Goal: Information Seeking & Learning: Learn about a topic

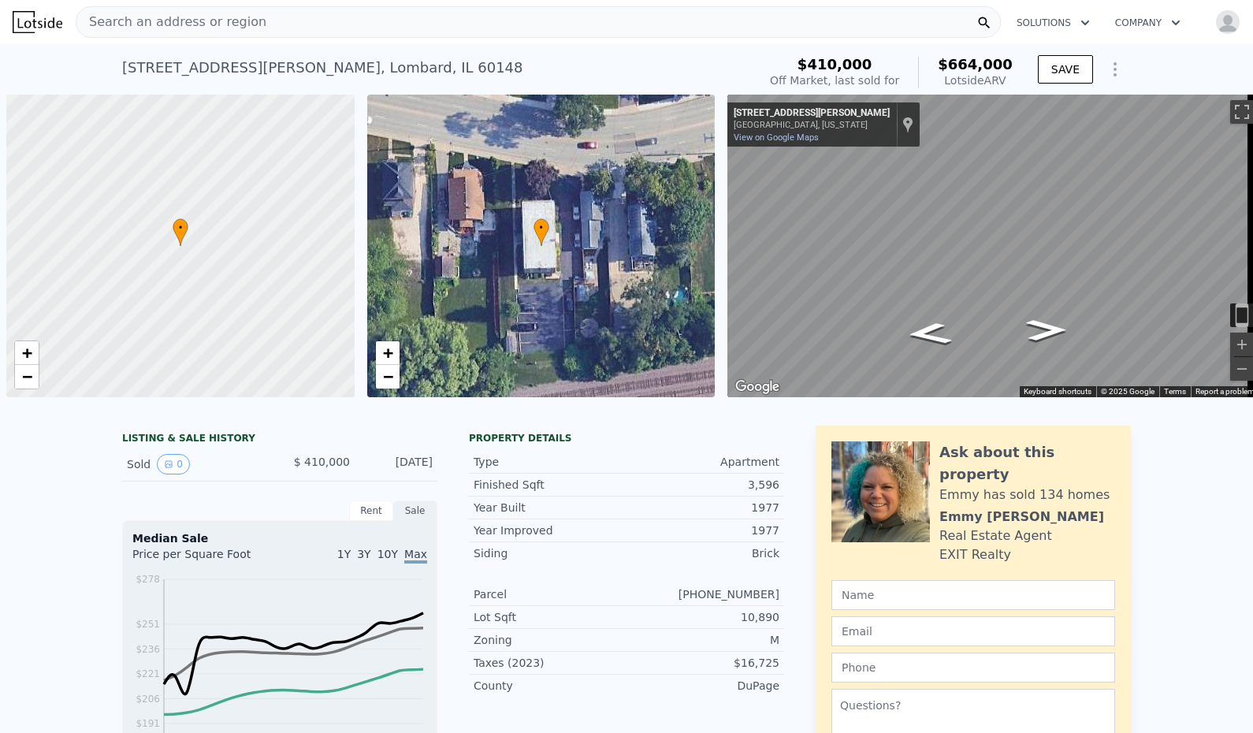
scroll to position [0, 1122]
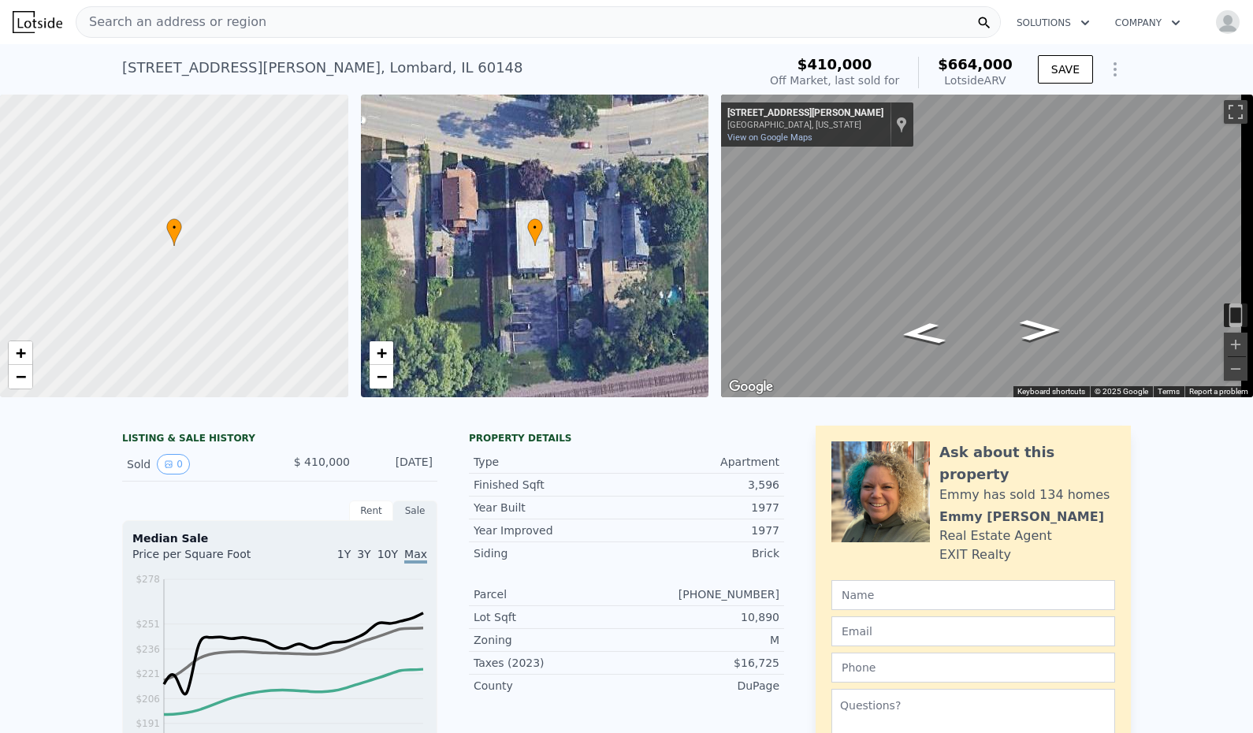
click at [316, 15] on div "Search an address or region" at bounding box center [538, 22] width 925 height 32
click at [1055, 68] on button "SAVE" at bounding box center [1065, 69] width 55 height 28
click at [851, 20] on div "Search an address or region" at bounding box center [538, 22] width 925 height 32
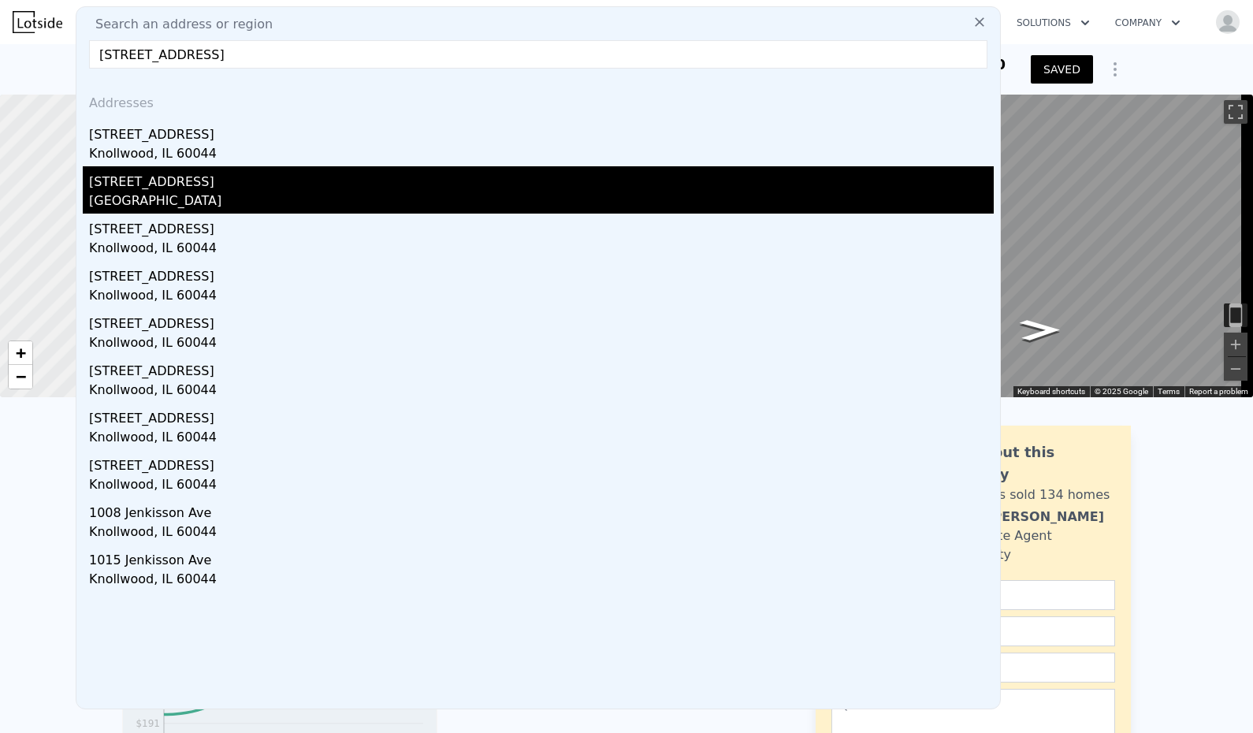
type input "[STREET_ADDRESS]"
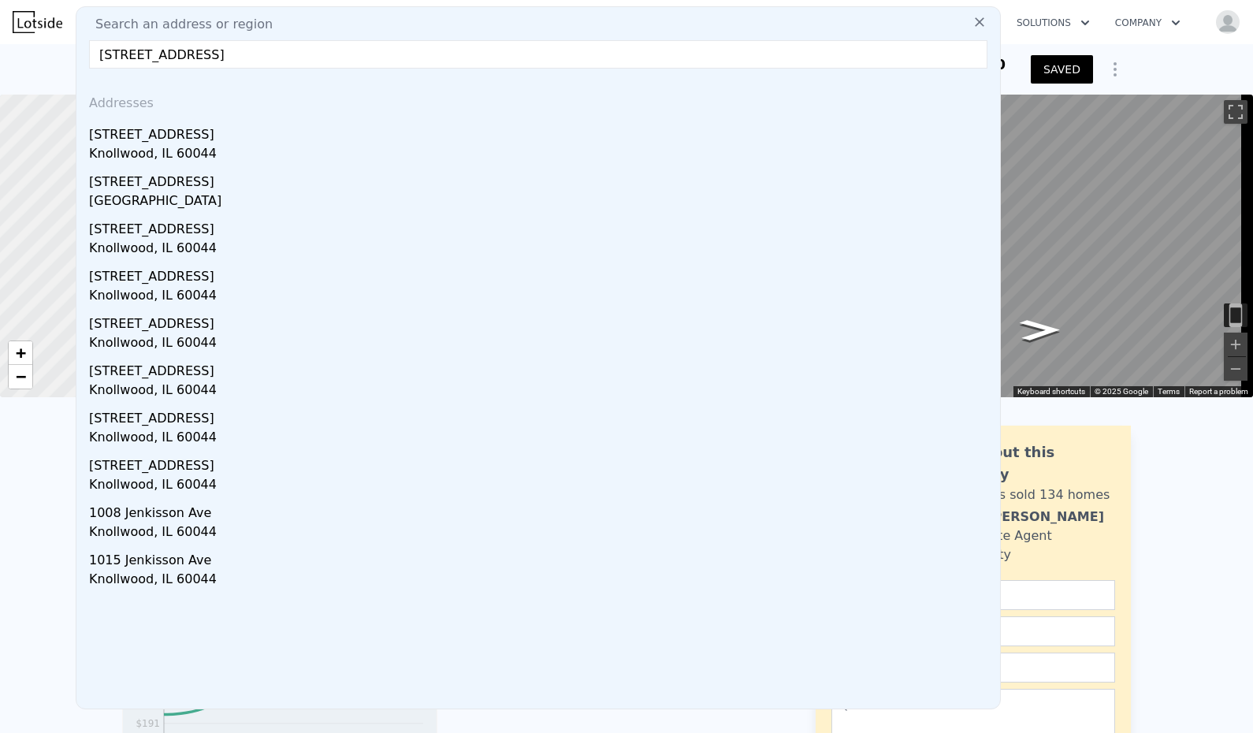
drag, startPoint x: 240, startPoint y: 182, endPoint x: 381, endPoint y: 90, distance: 167.9
click at [381, 90] on div "Addresses [STREET_ADDRESS] [STREET_ADDRESS] [STREET_ADDRESS][GEOGRAPHIC_DATA][S…" at bounding box center [538, 394] width 924 height 627
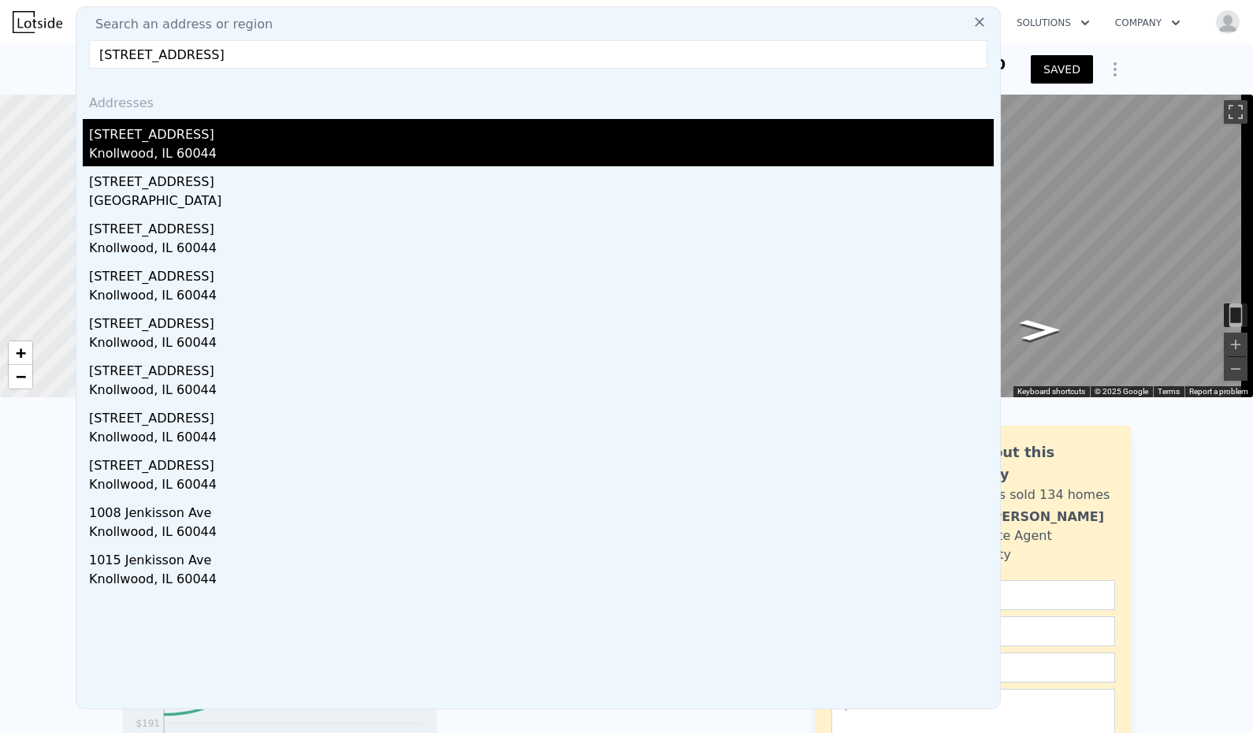
drag, startPoint x: 381, startPoint y: 90, endPoint x: 246, endPoint y: 139, distance: 143.3
click at [246, 139] on div "[STREET_ADDRESS]" at bounding box center [541, 131] width 905 height 25
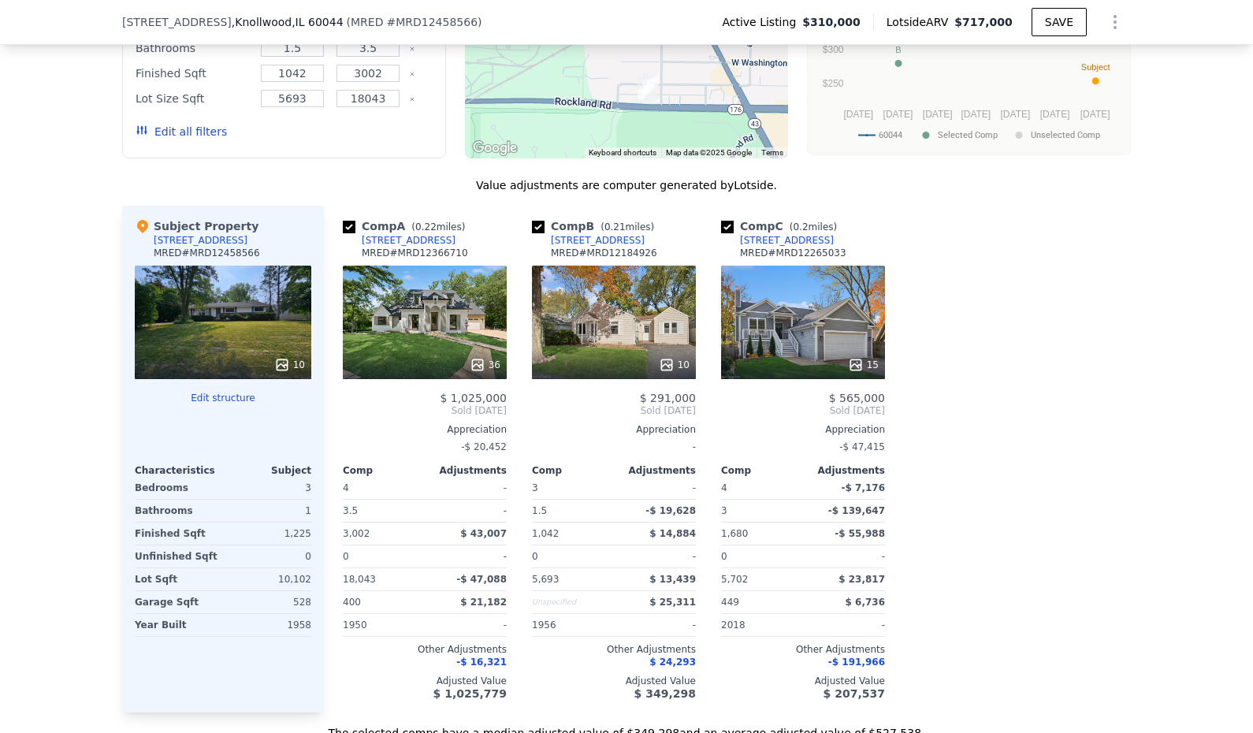
scroll to position [1571, 0]
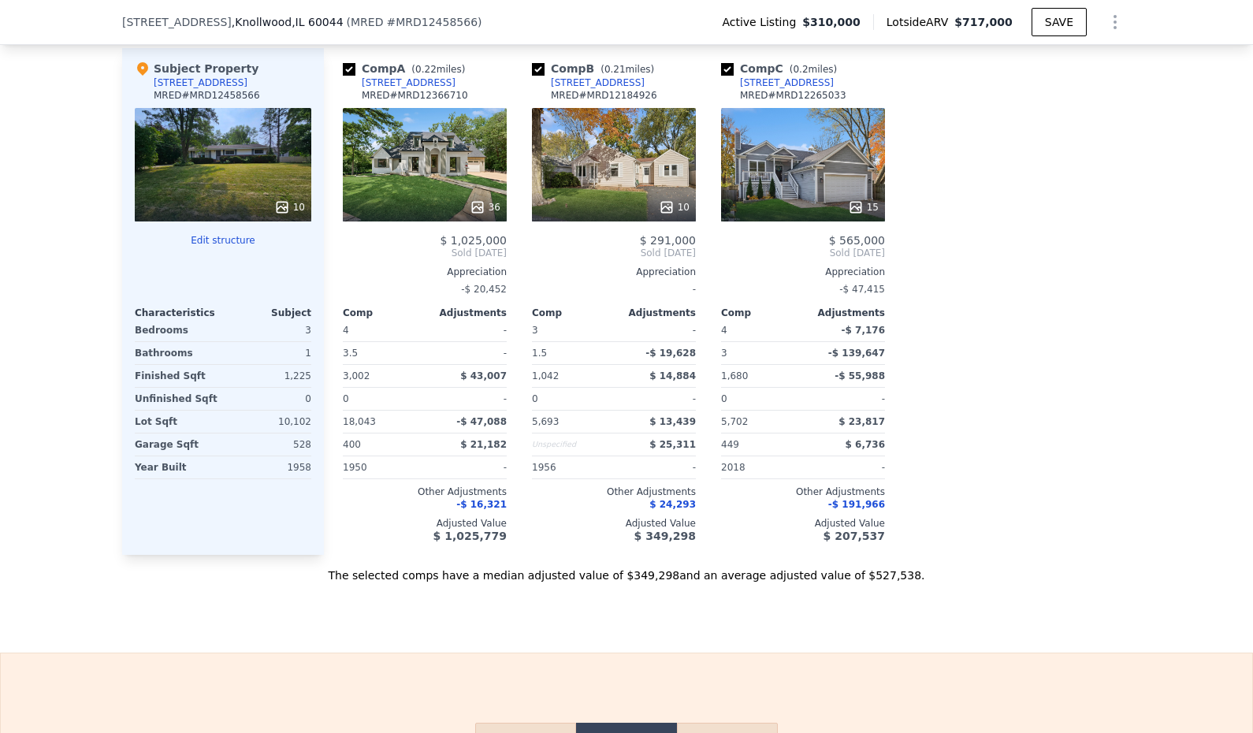
click at [343, 76] on input "checkbox" at bounding box center [349, 69] width 13 height 13
checkbox input "false"
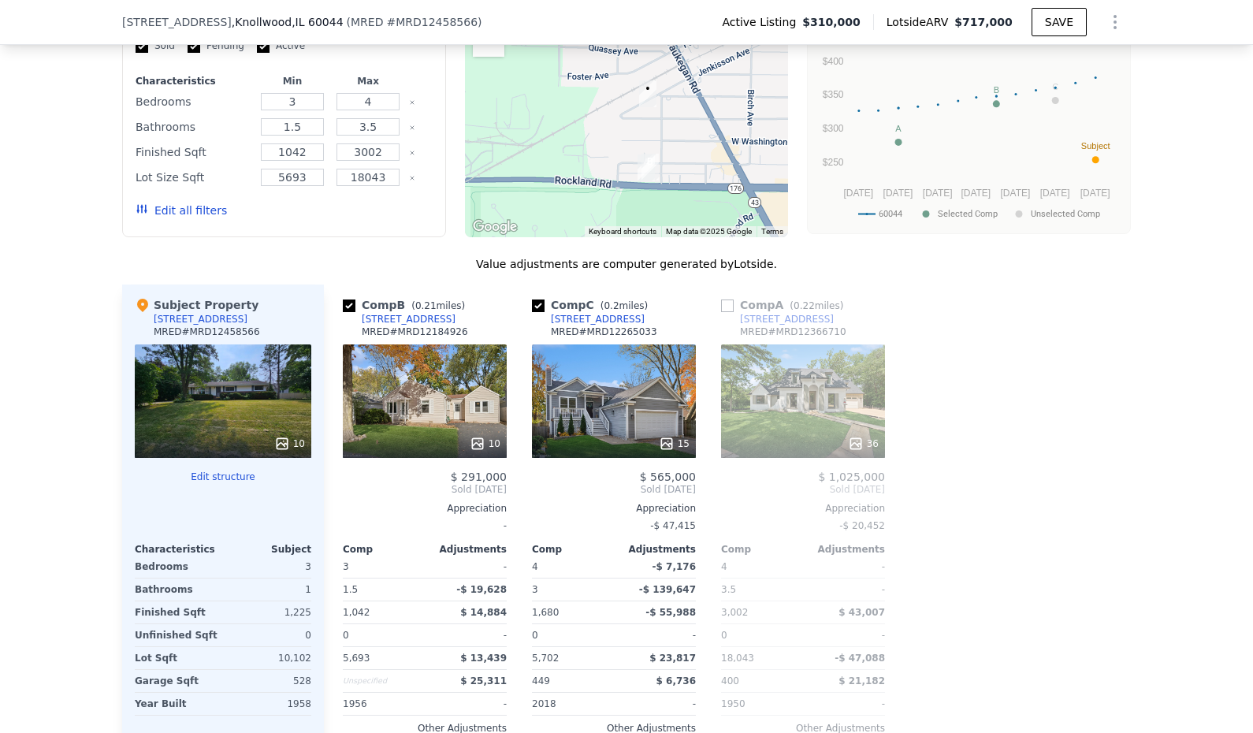
scroll to position [1098, 0]
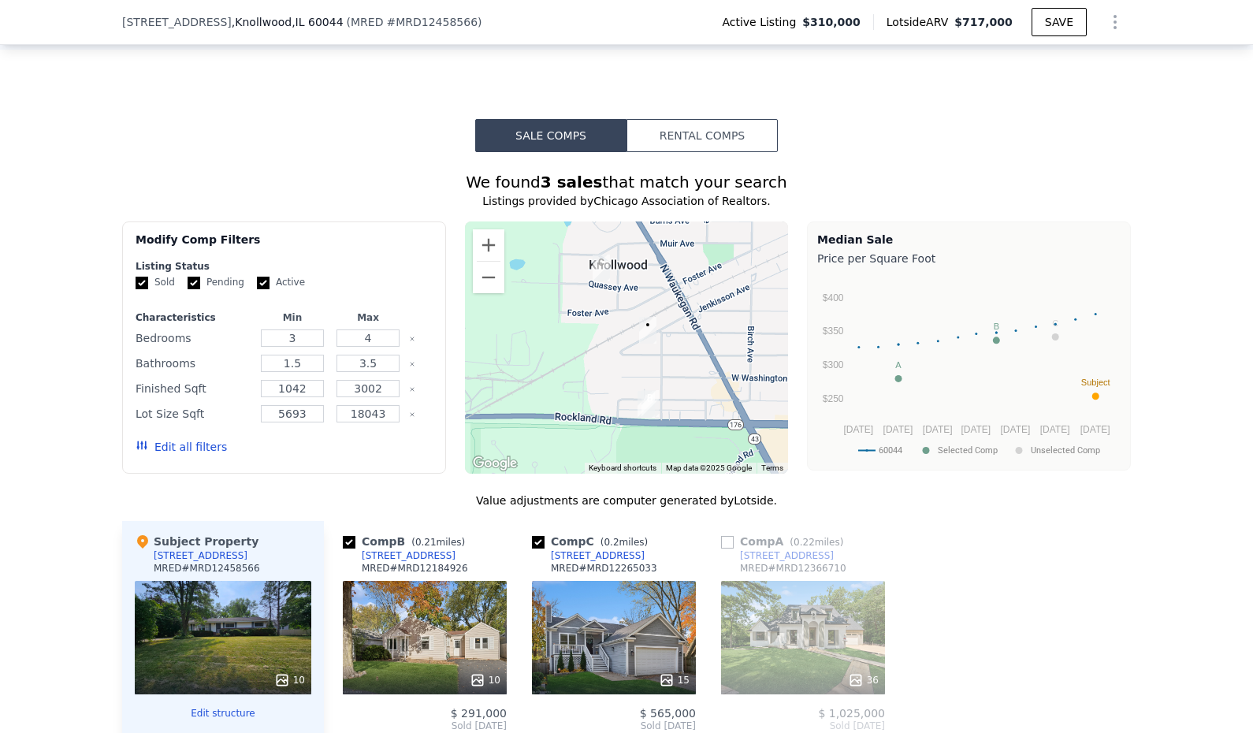
click at [176, 455] on button "Edit all filters" at bounding box center [181, 447] width 91 height 16
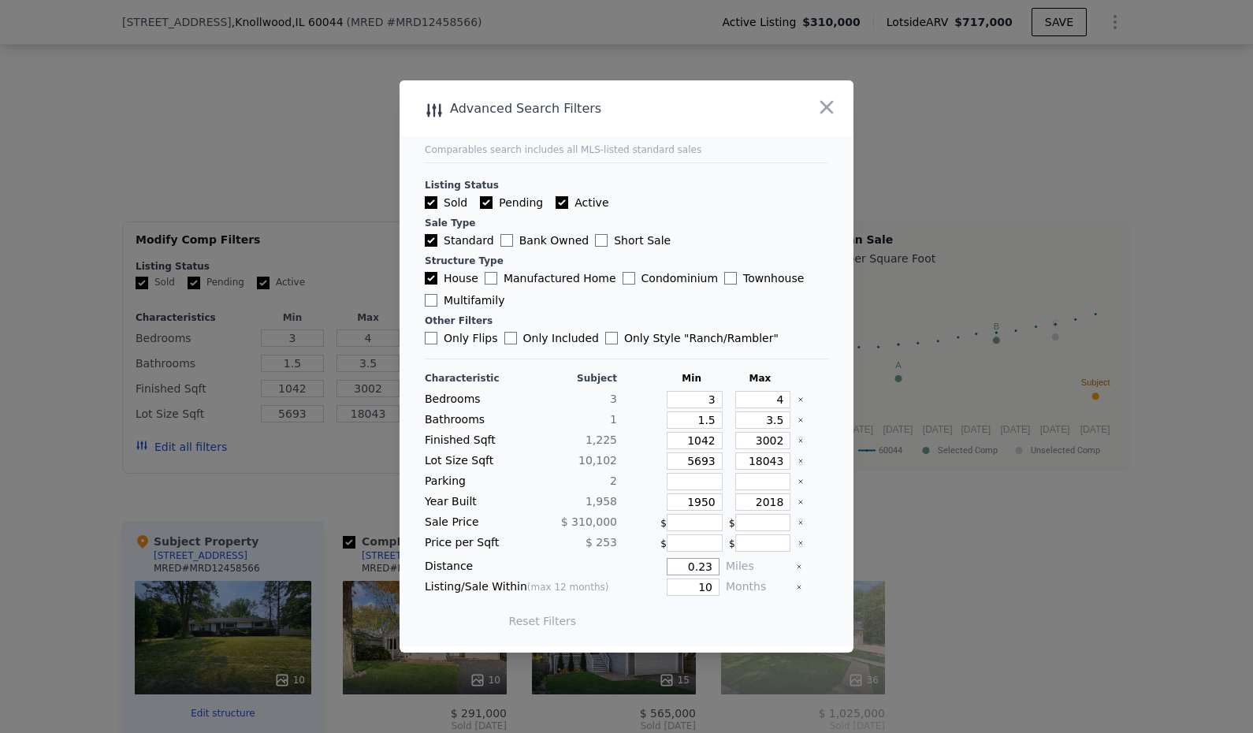
click at [694, 571] on input "0.23" at bounding box center [693, 566] width 53 height 17
click at [694, 569] on input "0.23" at bounding box center [693, 566] width 53 height 17
type input "1"
click at [729, 625] on button "Update Search" at bounding box center [714, 621] width 119 height 22
checkbox input "false"
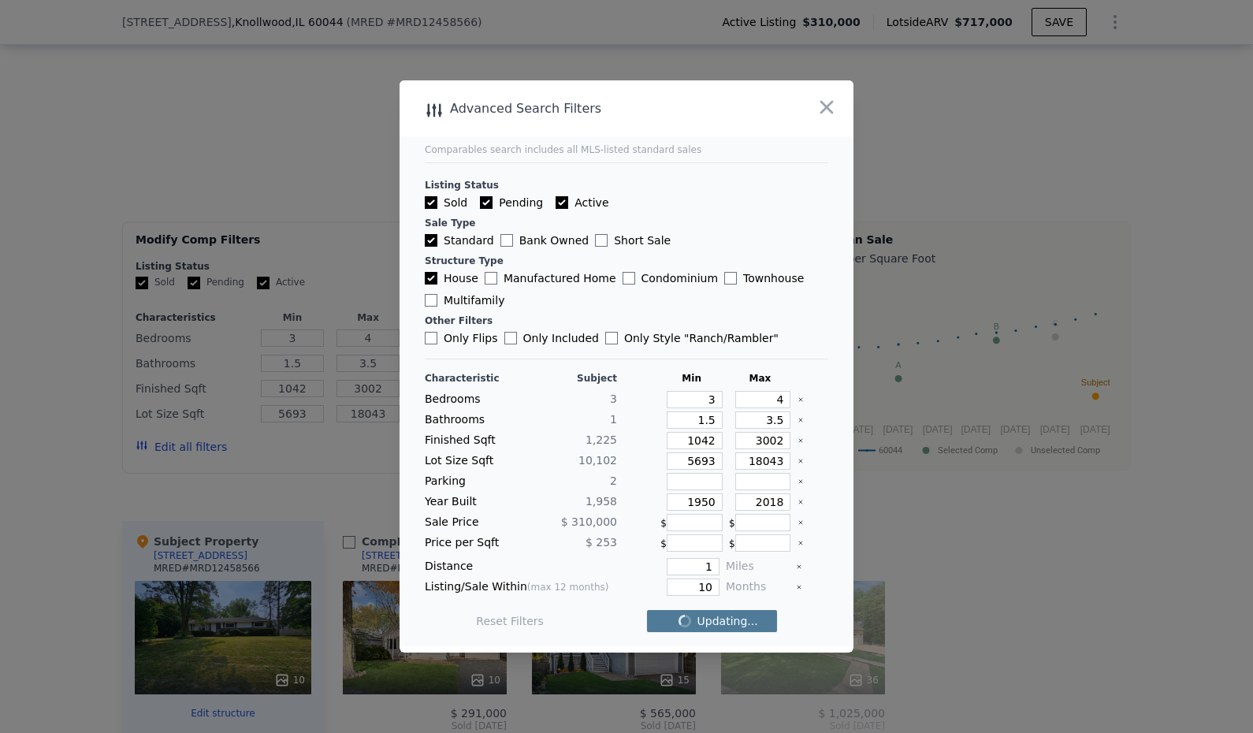
checkbox input "false"
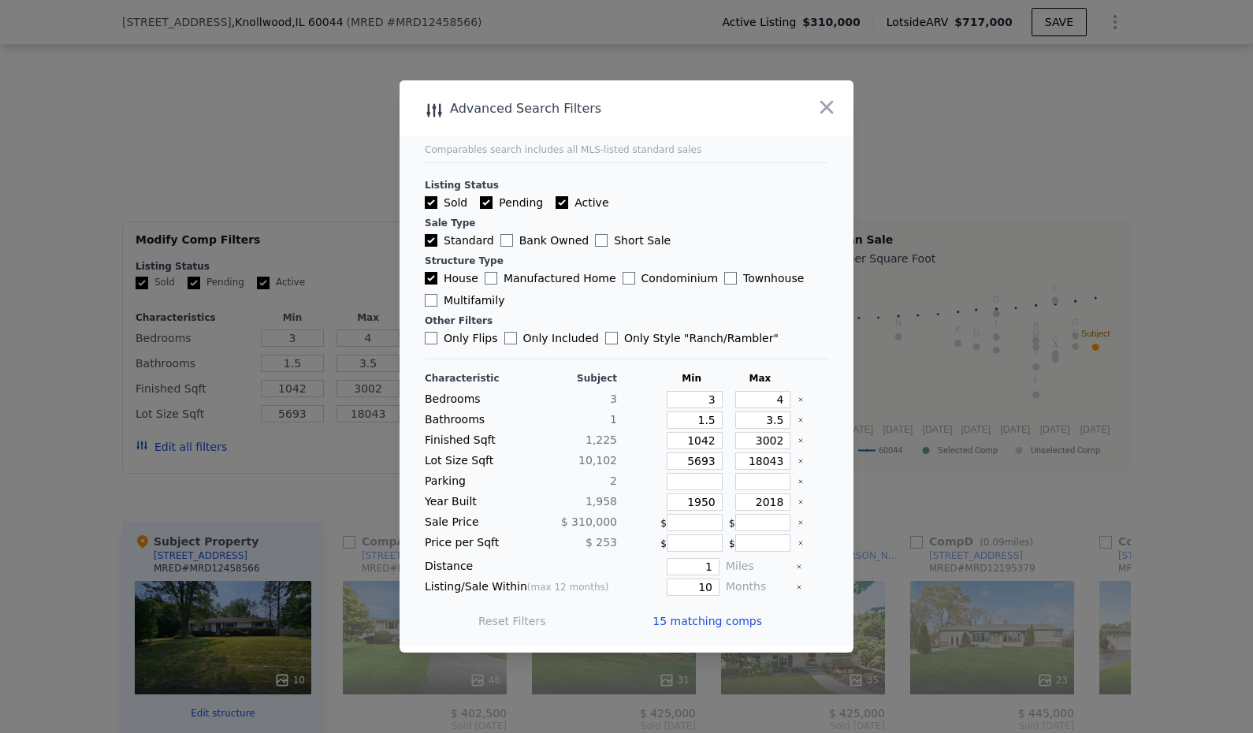
click at [708, 621] on span "15 matching comps" at bounding box center [708, 621] width 110 height 16
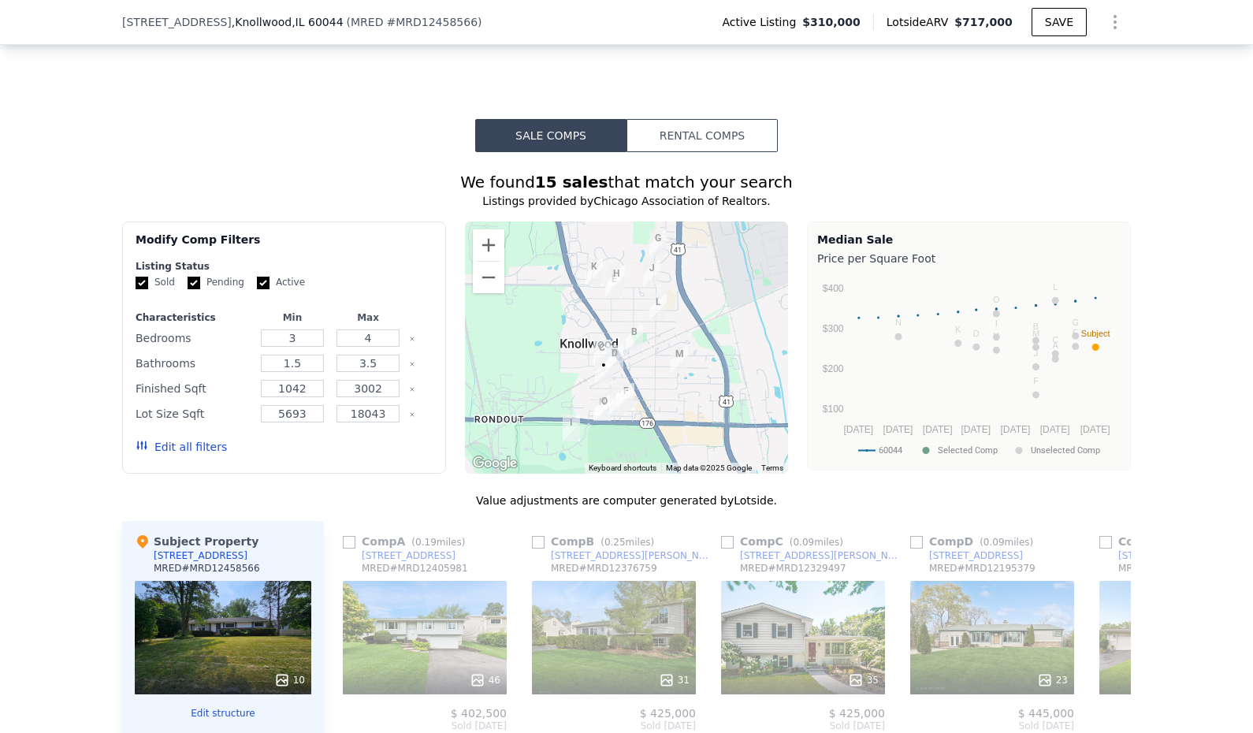
click at [343, 548] on input "checkbox" at bounding box center [349, 542] width 13 height 13
checkbox input "true"
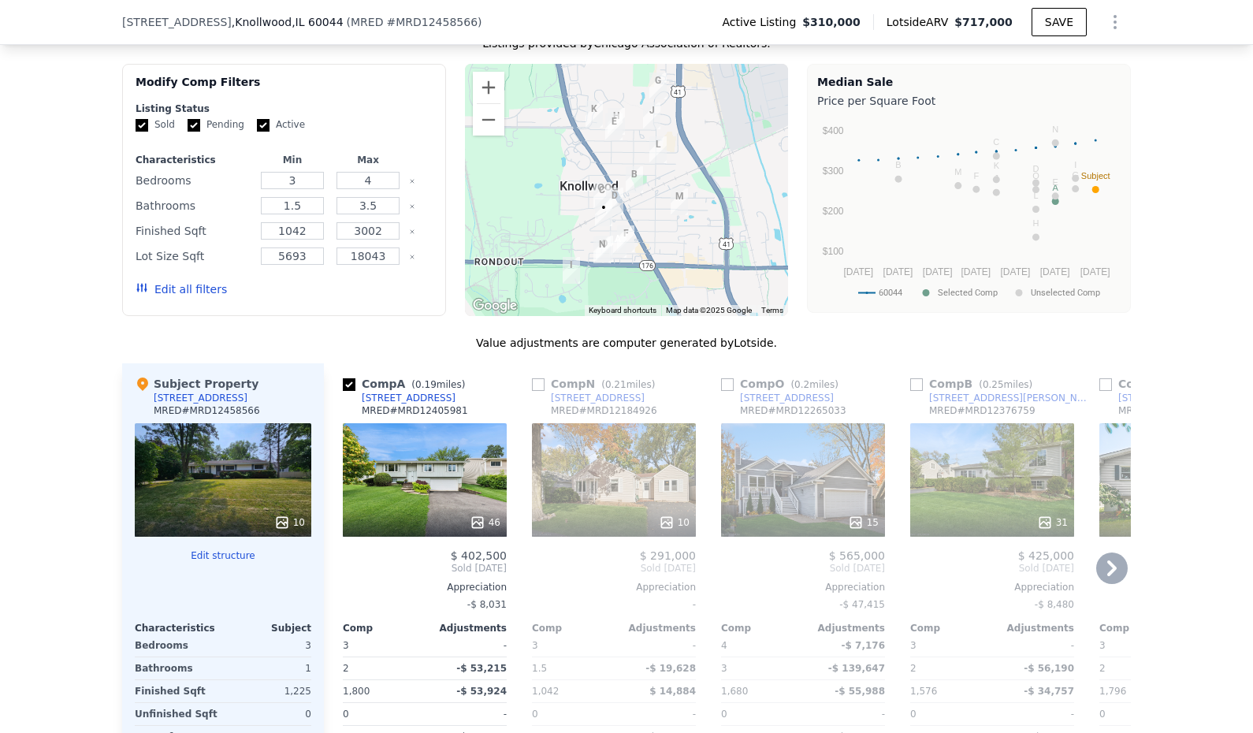
scroll to position [1334, 0]
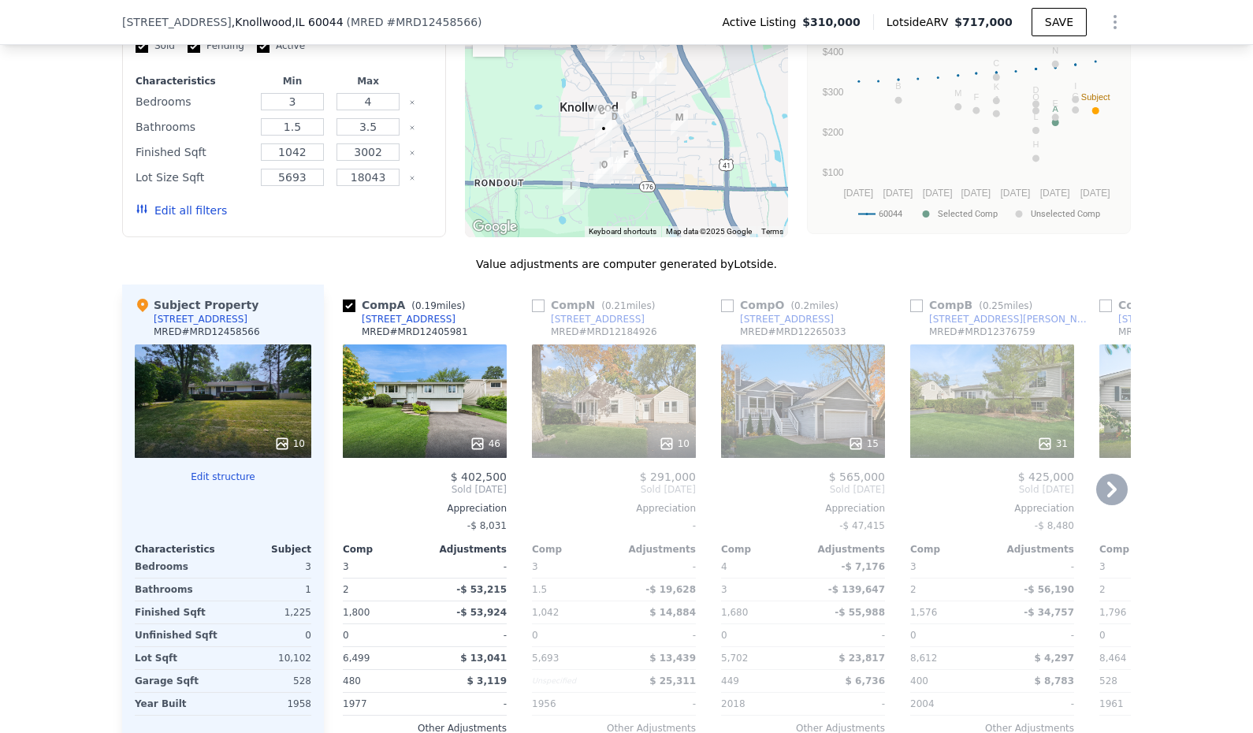
click at [532, 324] on link "[STREET_ADDRESS]" at bounding box center [588, 319] width 113 height 13
click at [532, 312] on input "checkbox" at bounding box center [538, 305] width 13 height 13
checkbox input "true"
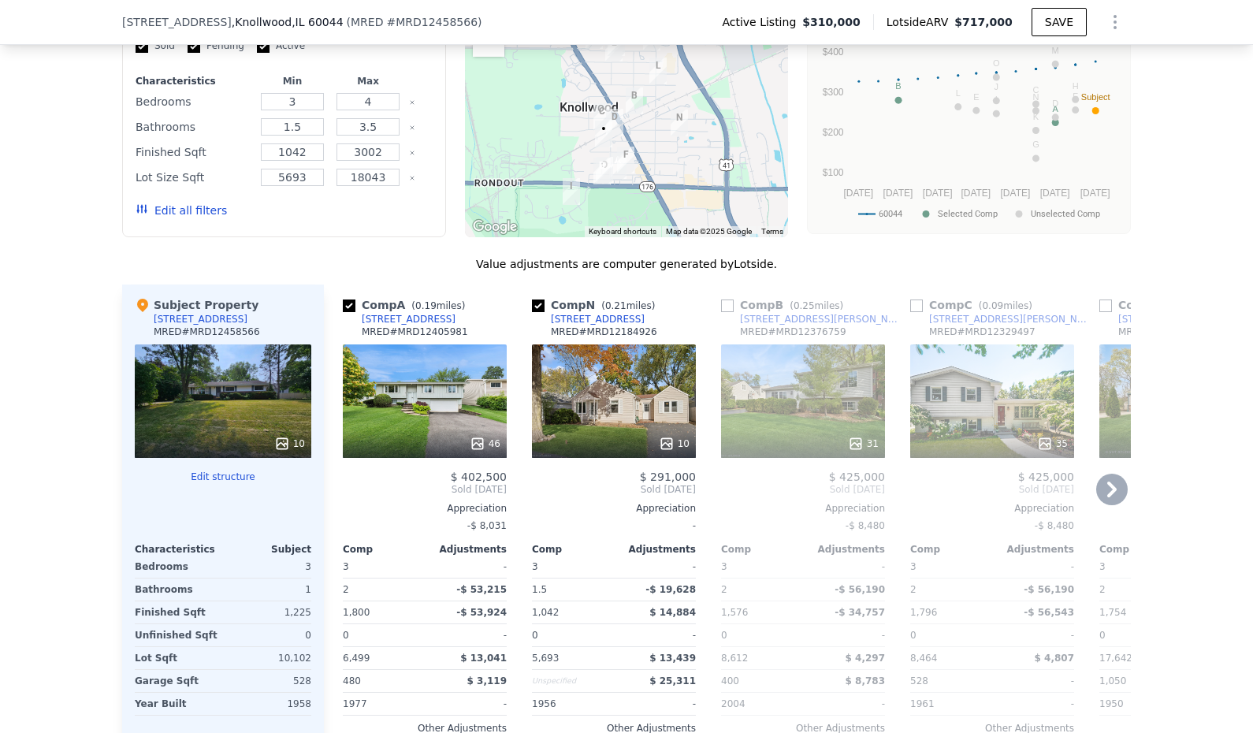
click at [721, 312] on input "checkbox" at bounding box center [727, 305] width 13 height 13
checkbox input "true"
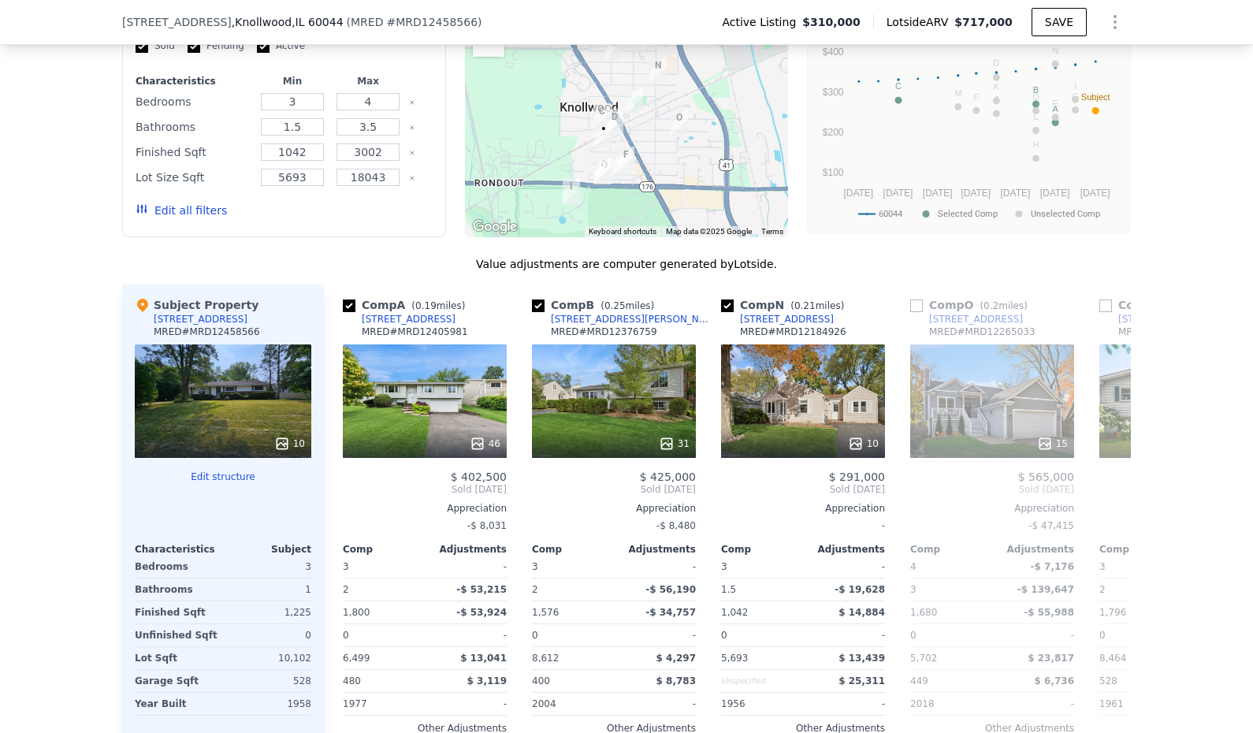
click at [1125, 508] on div "We found 15 sales that match your search Listings provided by Chicago Associati…" at bounding box center [626, 368] width 1253 height 904
click at [1121, 504] on icon at bounding box center [1112, 490] width 32 height 32
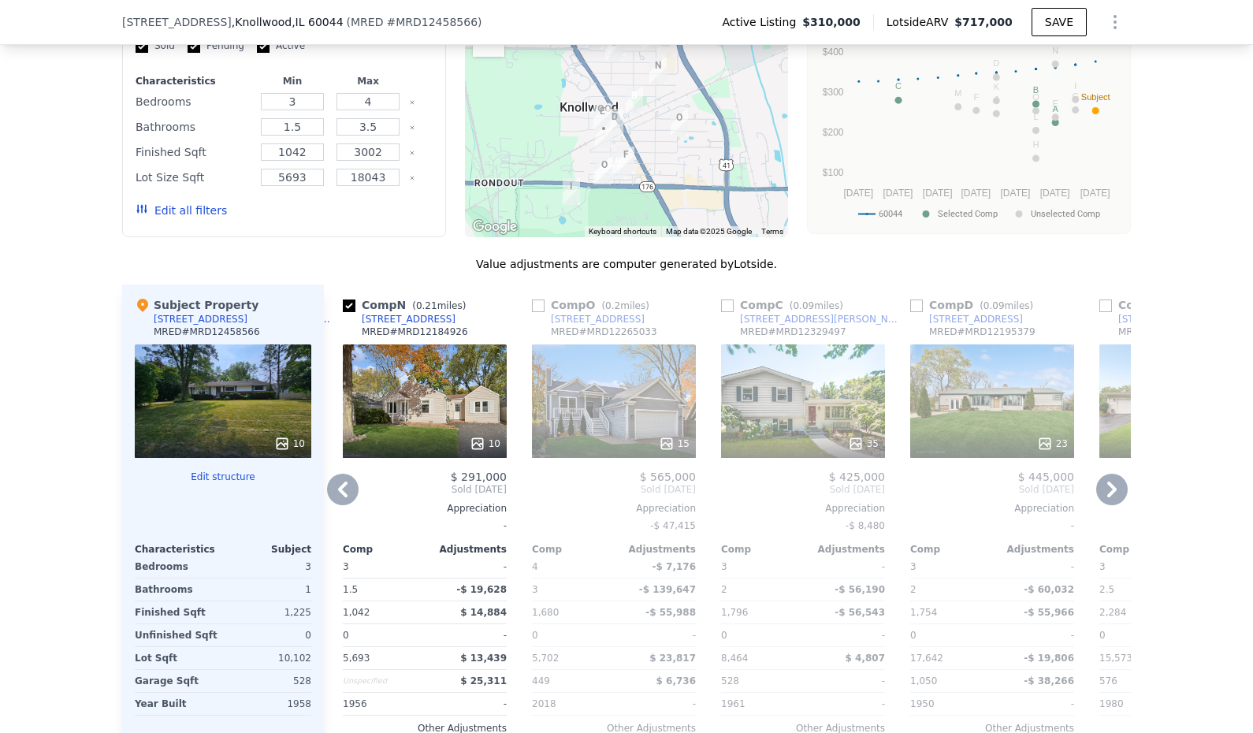
click at [1117, 504] on icon at bounding box center [1112, 490] width 32 height 32
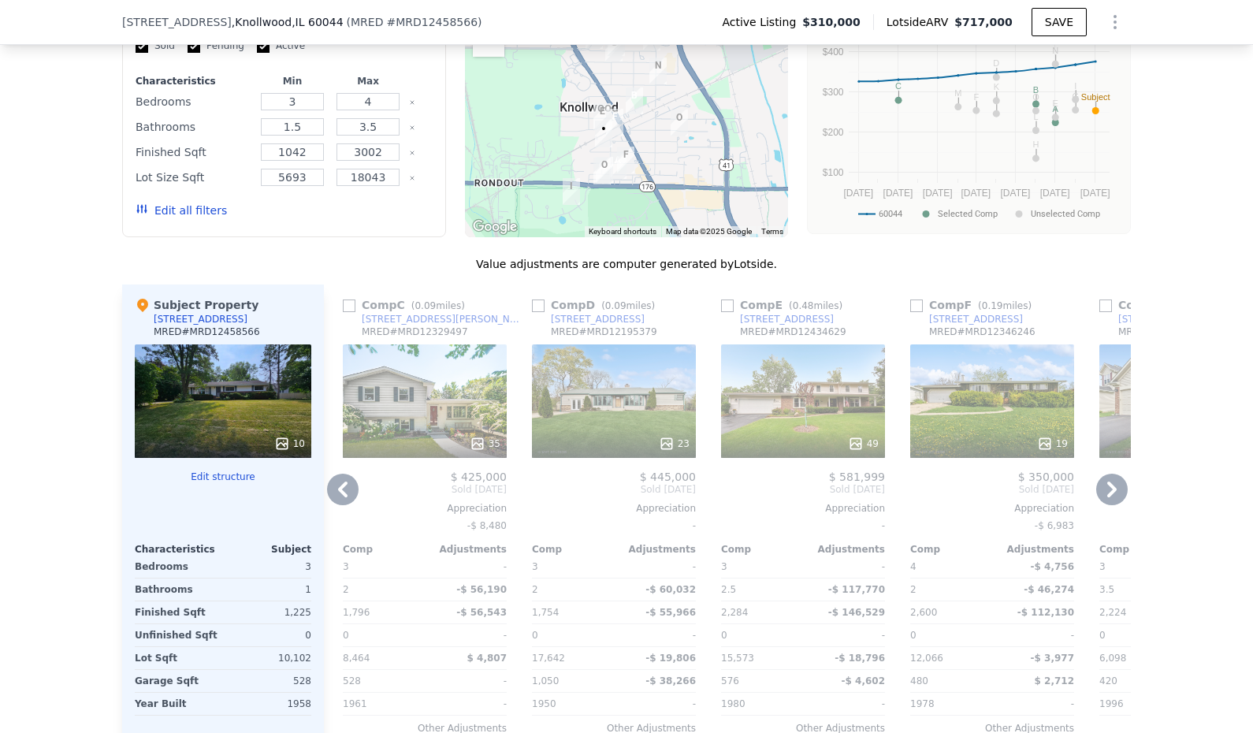
click at [910, 312] on input "checkbox" at bounding box center [916, 305] width 13 height 13
checkbox input "true"
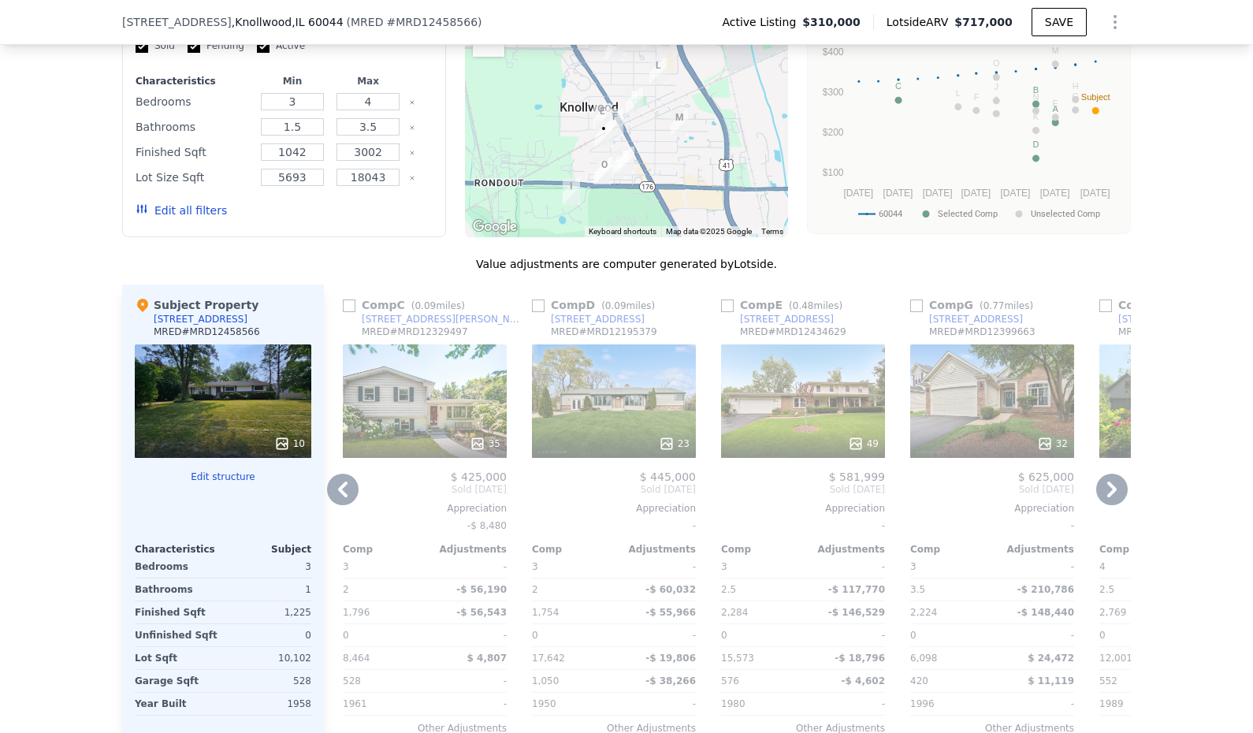
click at [532, 312] on input "checkbox" at bounding box center [538, 305] width 13 height 13
checkbox input "true"
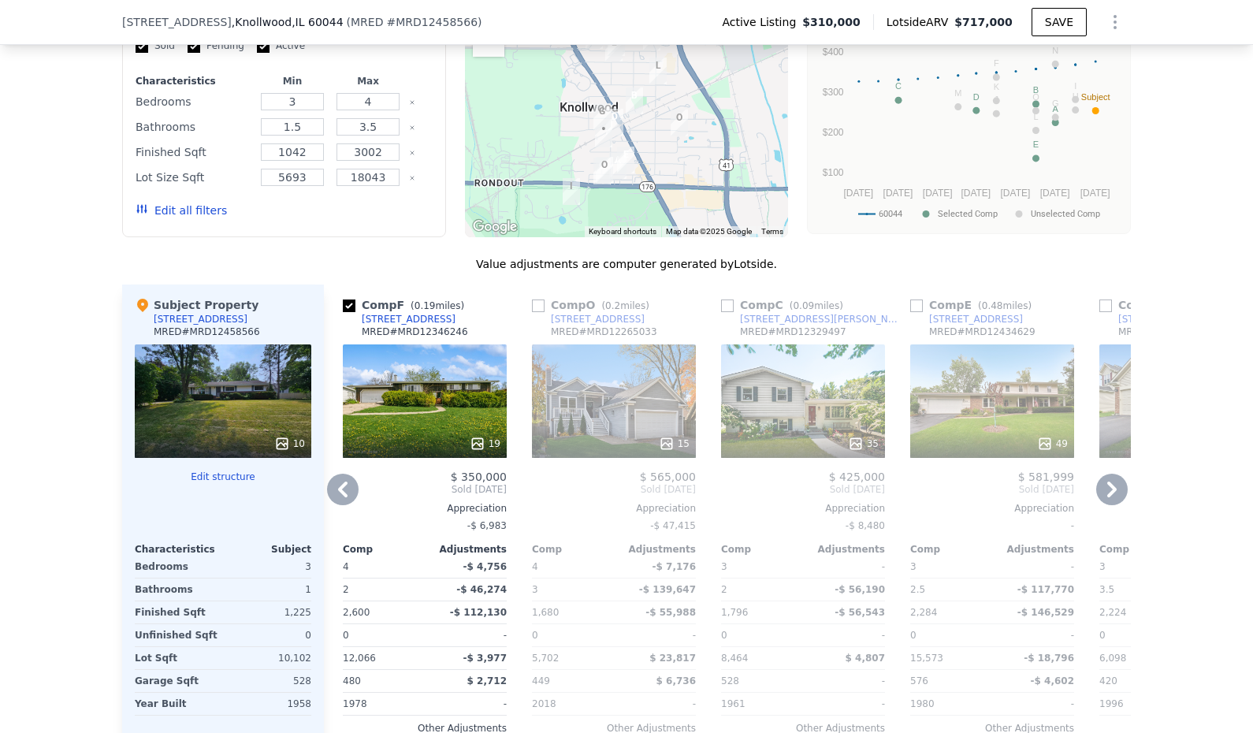
click at [1120, 500] on icon at bounding box center [1112, 490] width 32 height 32
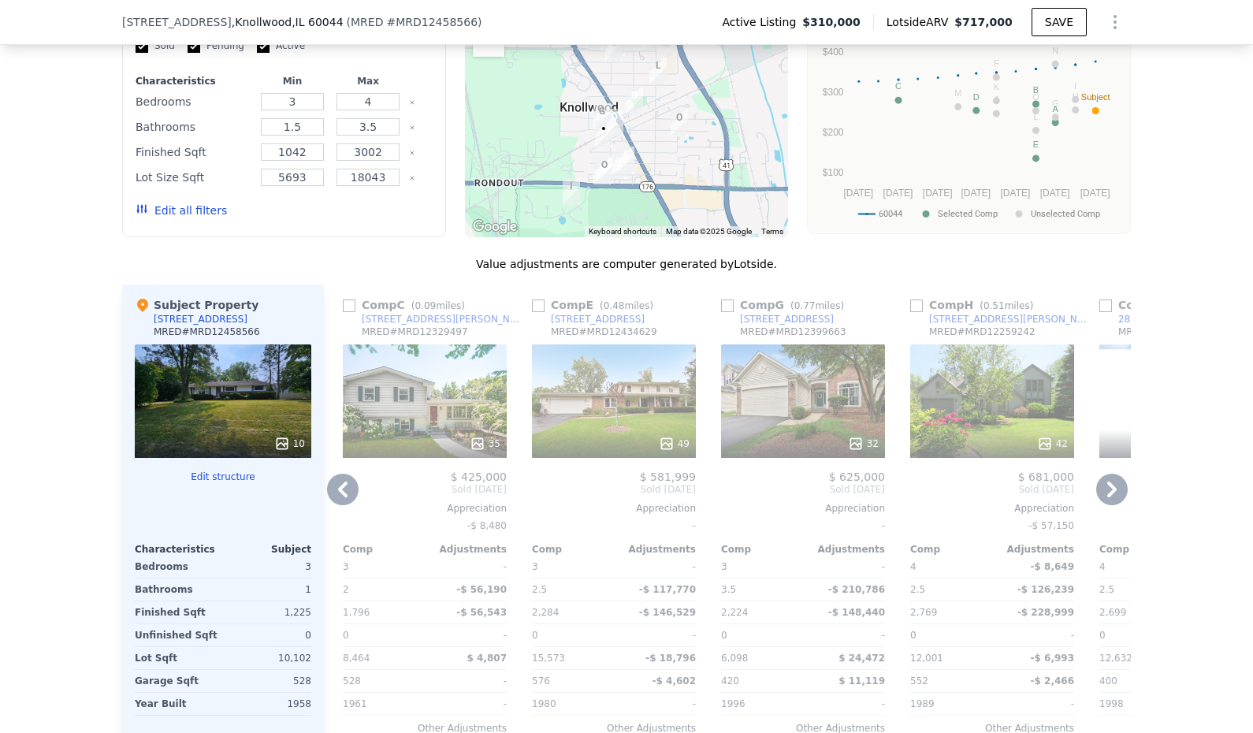
click at [1118, 500] on icon at bounding box center [1112, 490] width 32 height 32
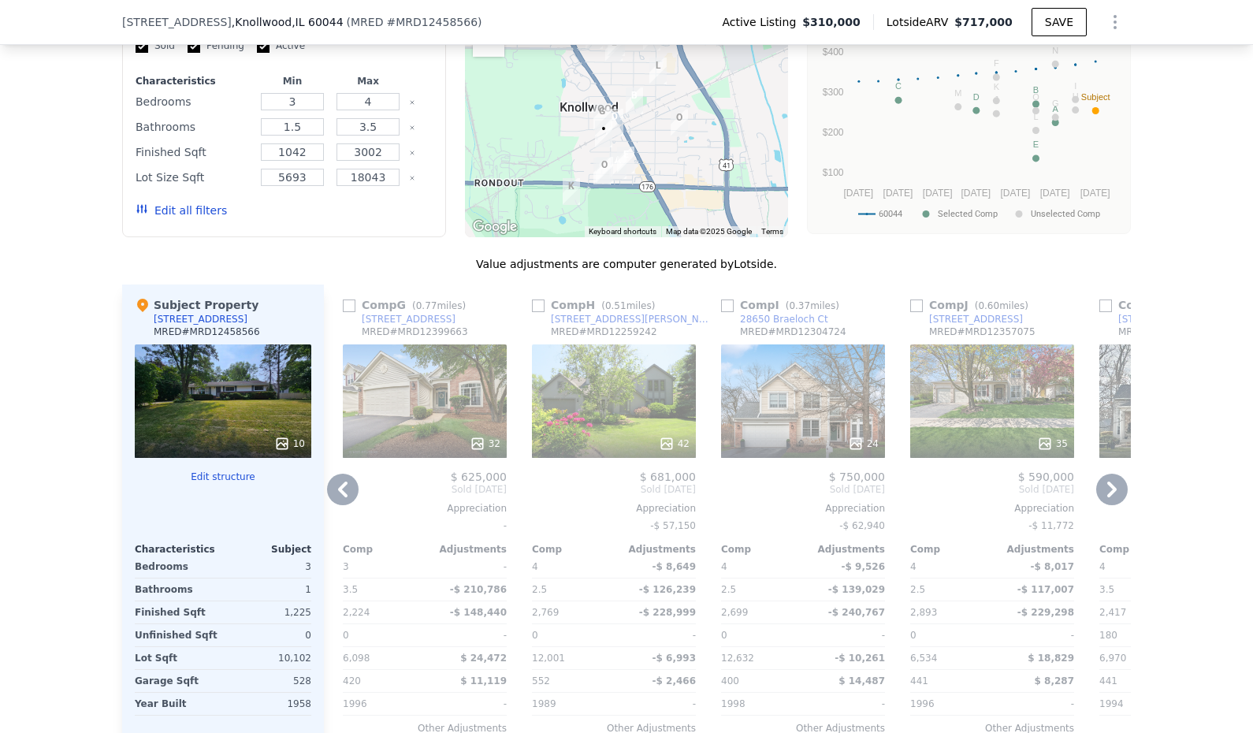
click at [1118, 500] on icon at bounding box center [1112, 490] width 32 height 32
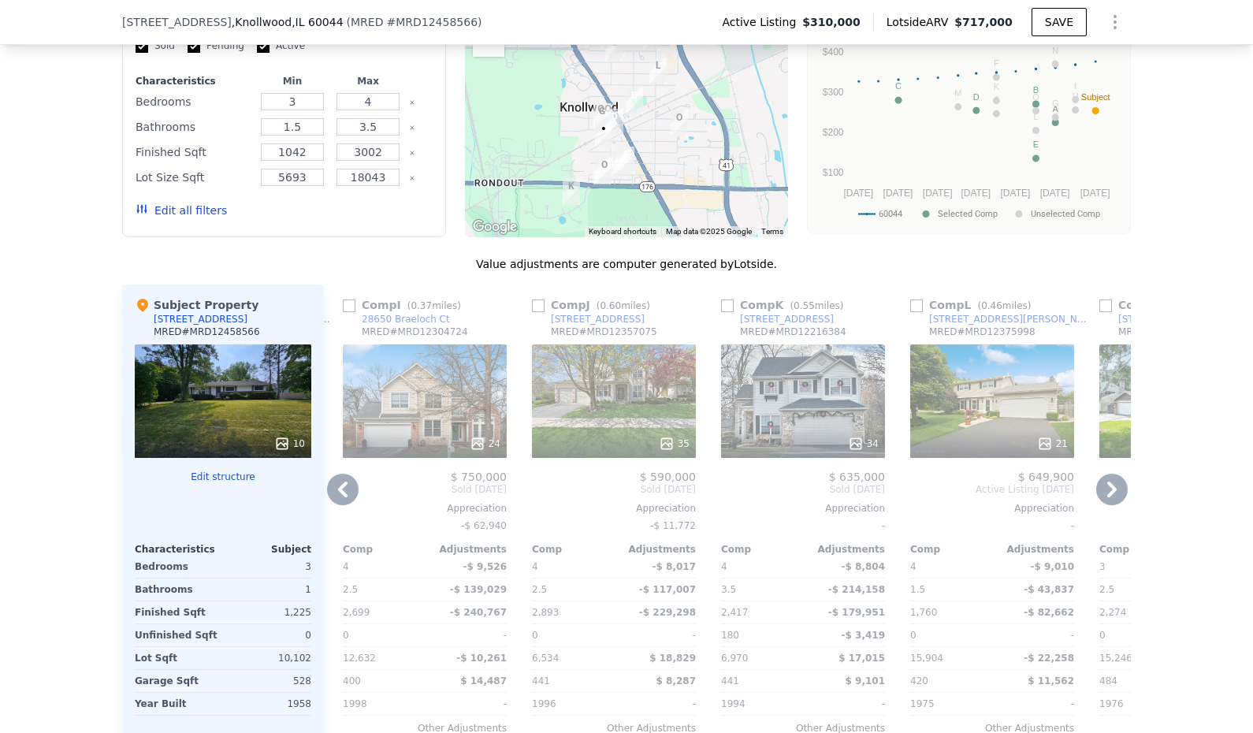
click at [1118, 500] on icon at bounding box center [1112, 490] width 32 height 32
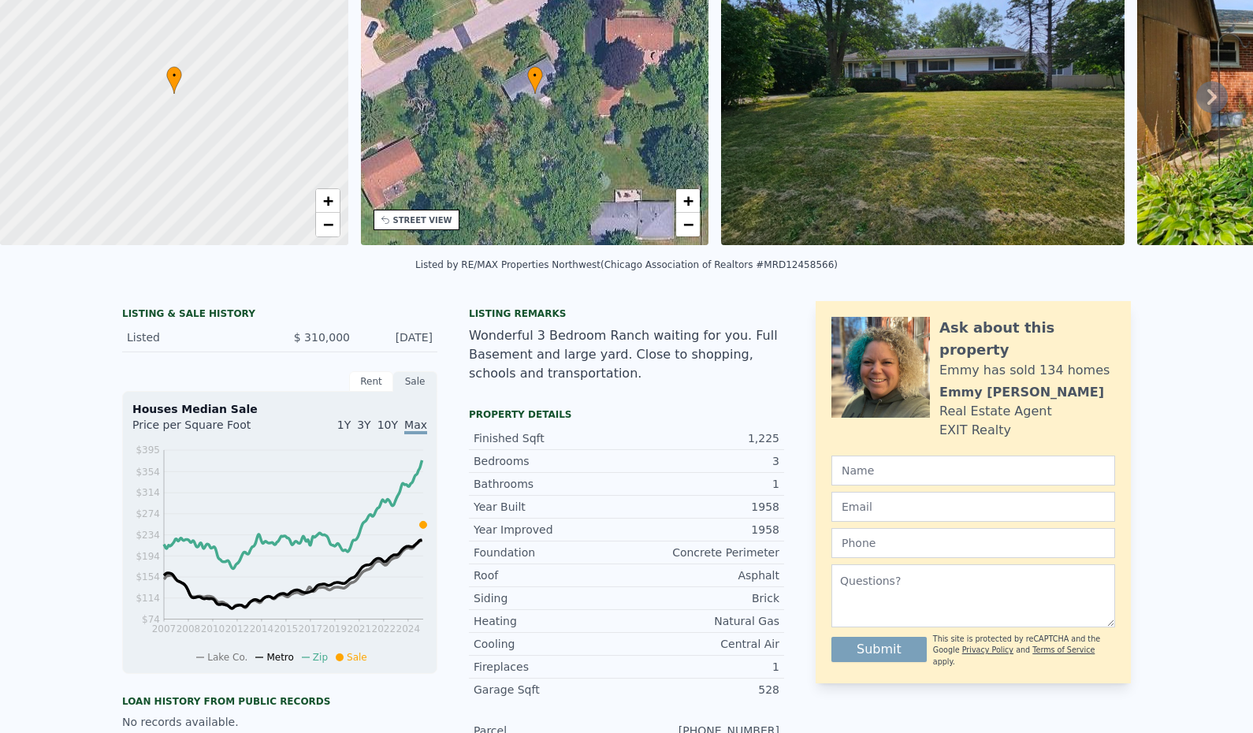
scroll to position [0, 0]
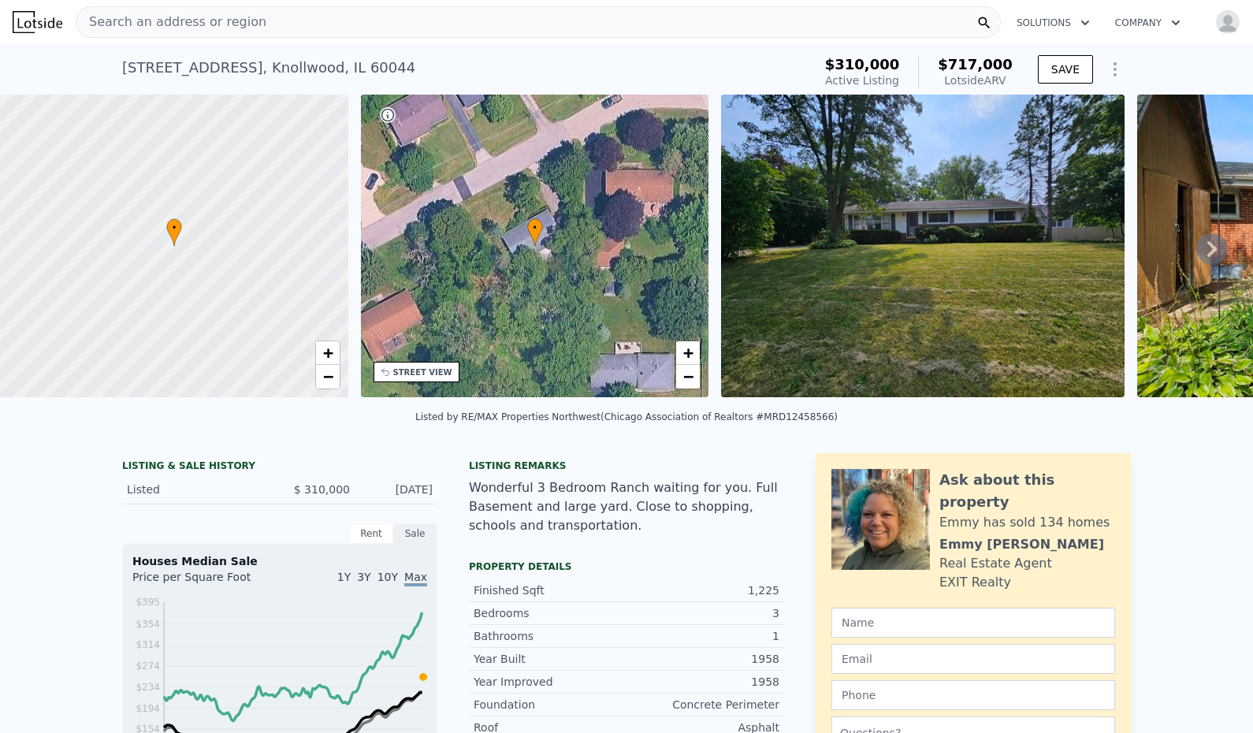
click at [381, 13] on div "Search an address or region" at bounding box center [538, 22] width 925 height 32
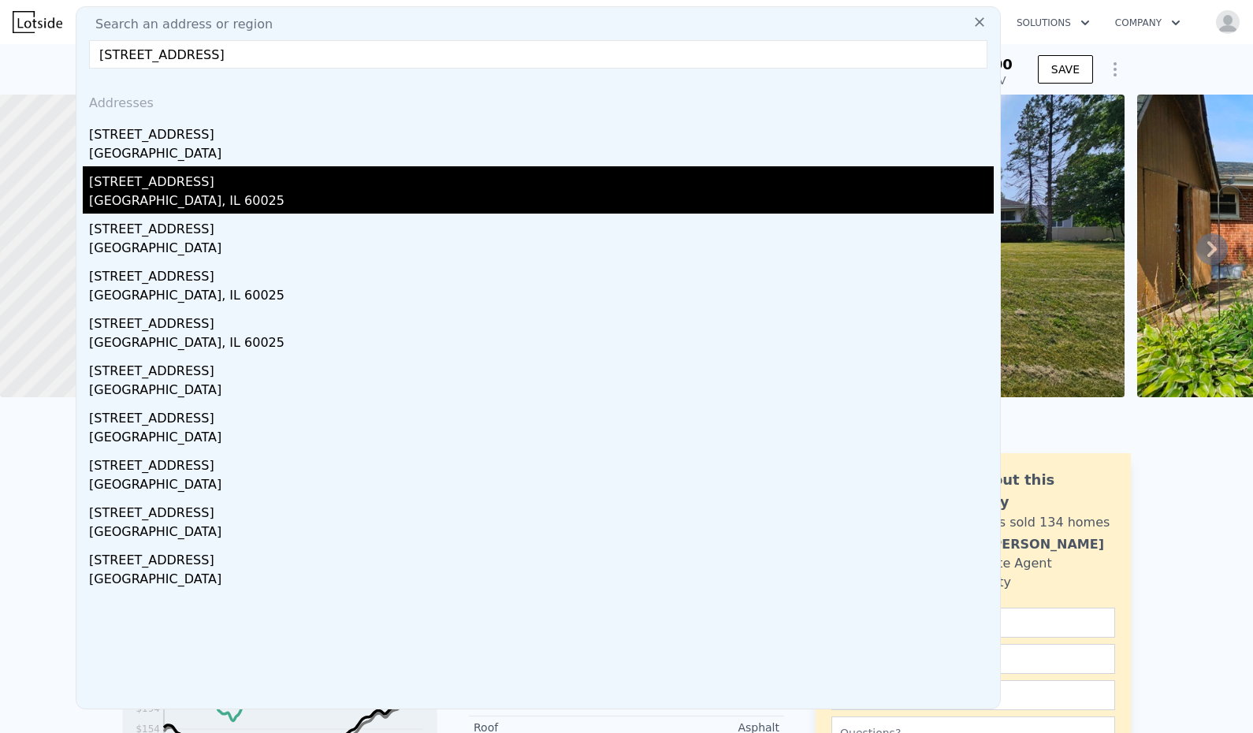
type input "[STREET_ADDRESS]"
click at [216, 190] on div "[STREET_ADDRESS]" at bounding box center [541, 178] width 905 height 25
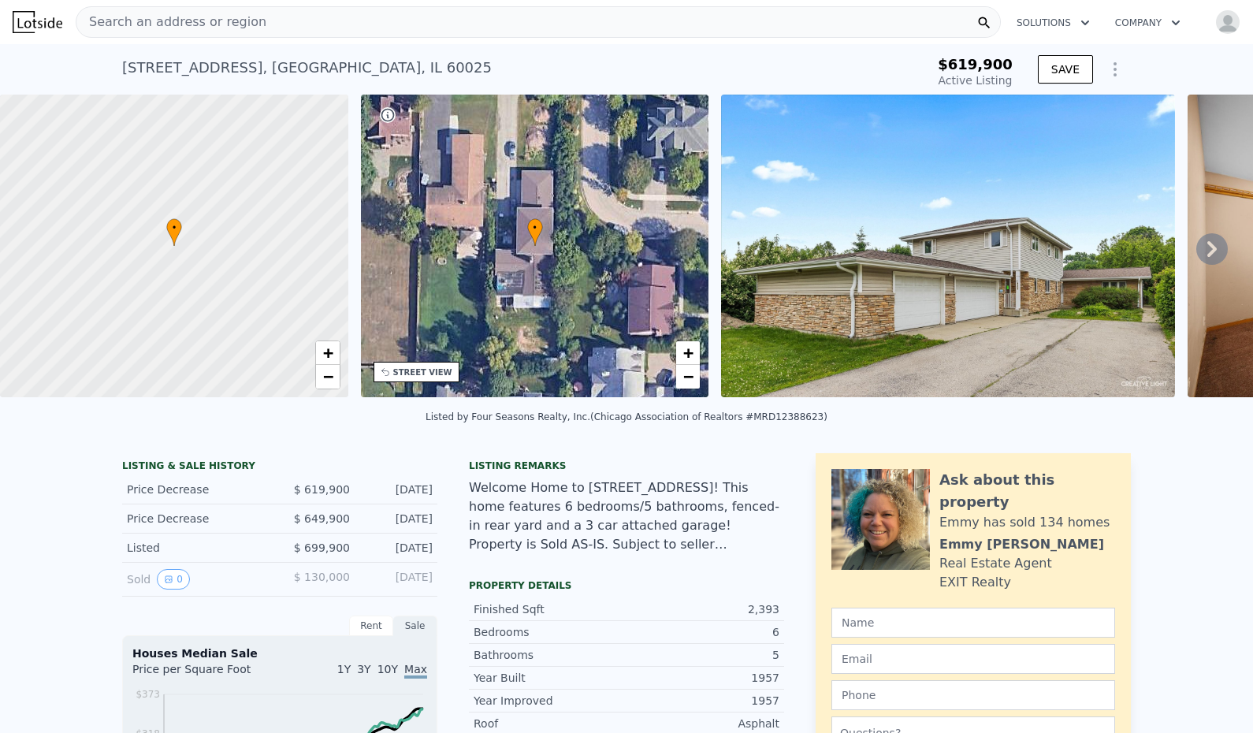
click at [1162, 60] on div "[STREET_ADDRESS] Active at $619,900 $619,900 Active Listing SAVE" at bounding box center [626, 69] width 1253 height 50
click at [1106, 65] on icon "Show Options" at bounding box center [1115, 69] width 19 height 19
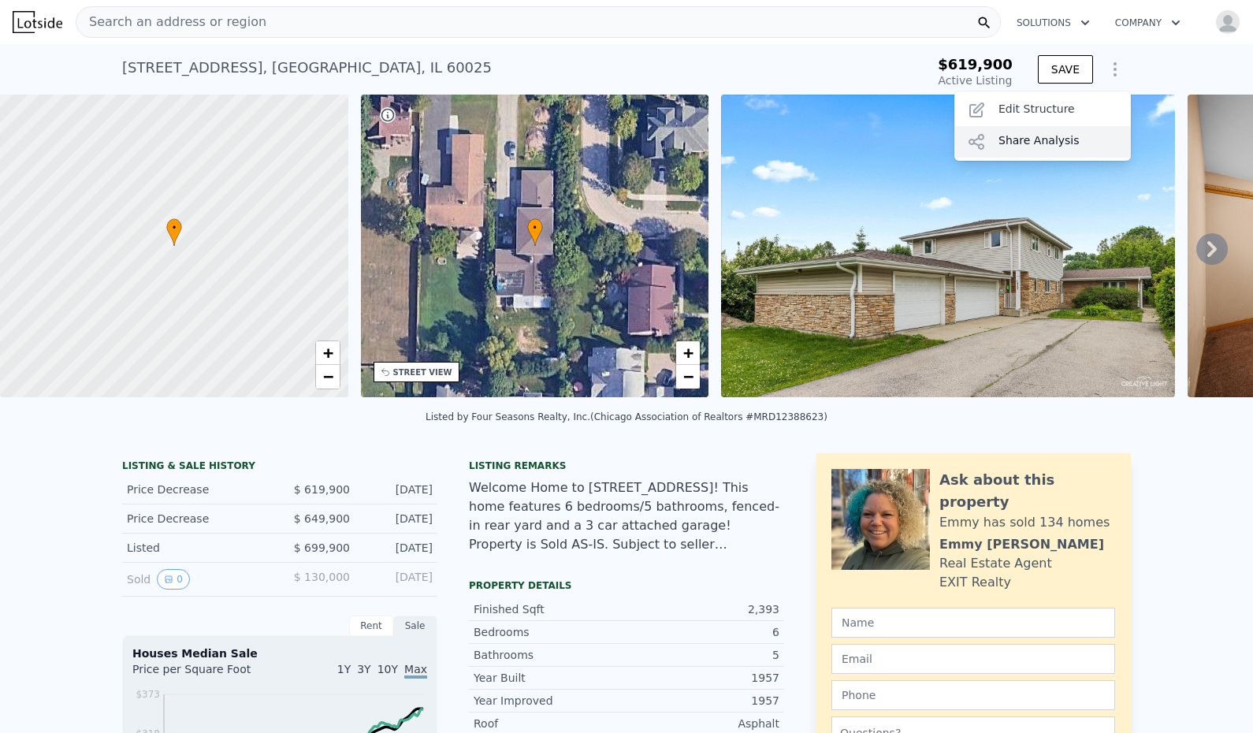
click at [980, 140] on div "Share Analysis" at bounding box center [1042, 142] width 177 height 32
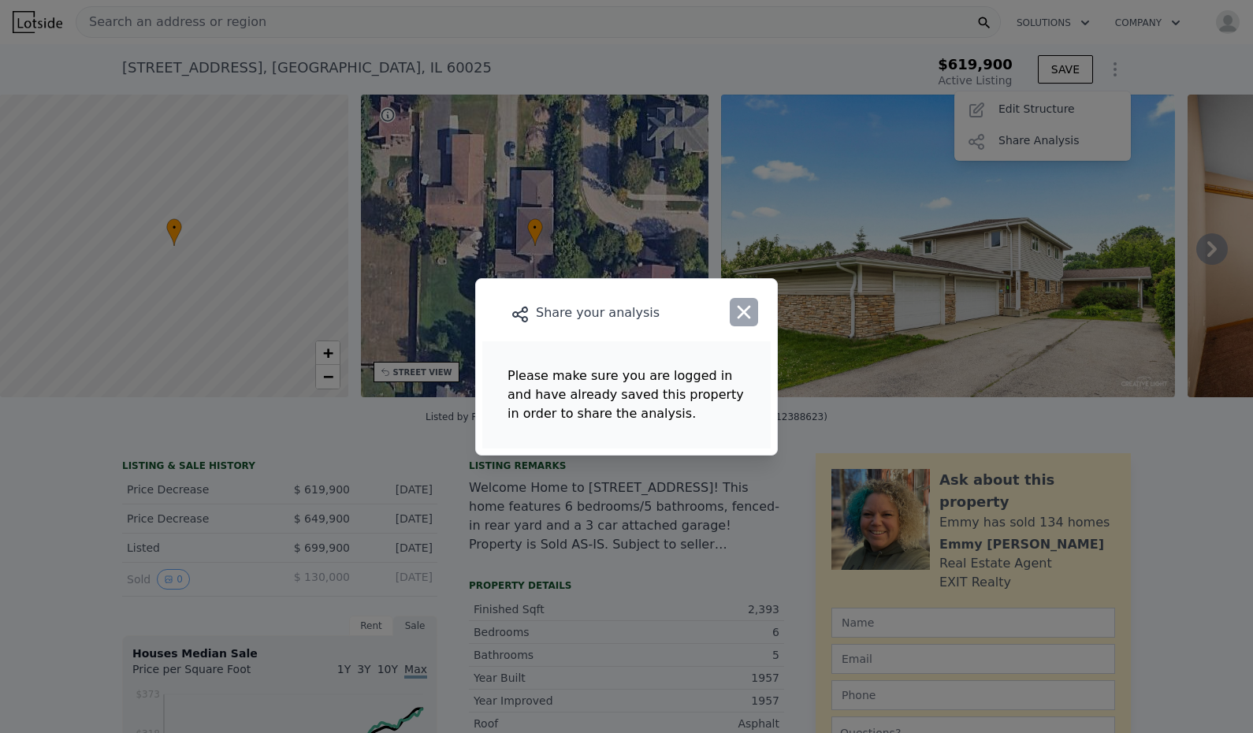
click at [750, 300] on button "button" at bounding box center [744, 312] width 28 height 28
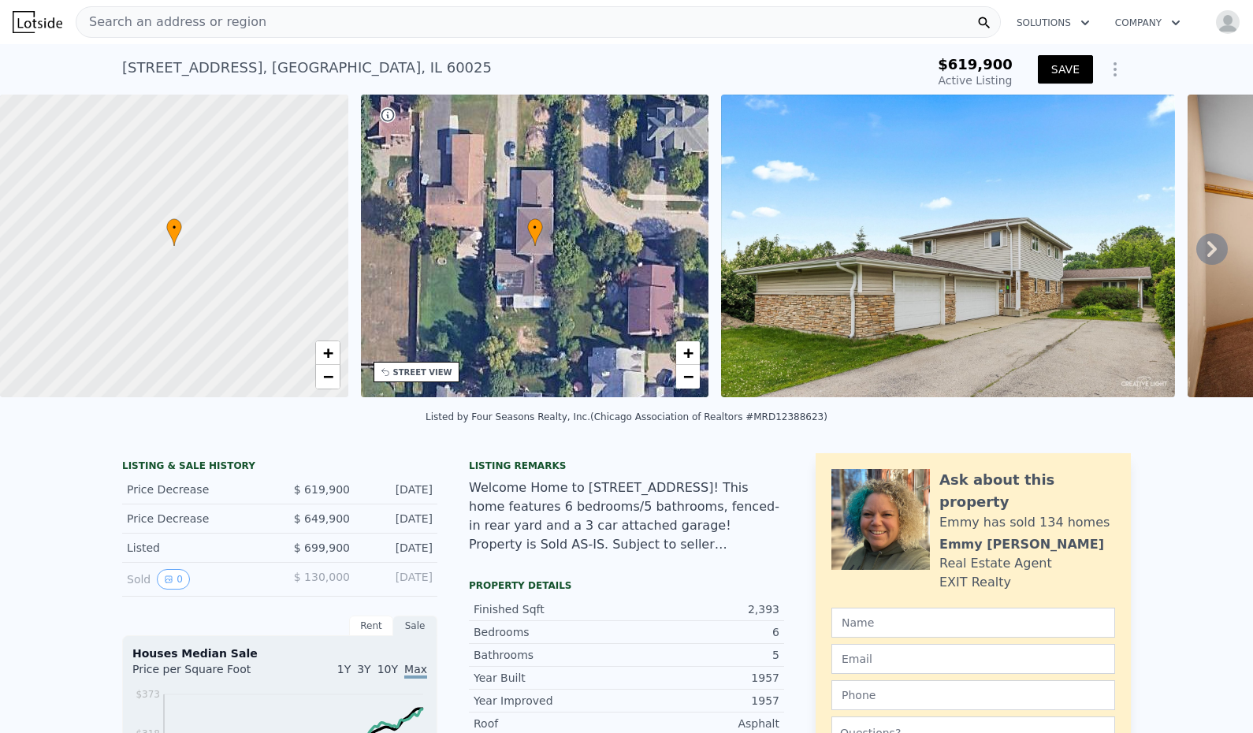
click at [1058, 65] on button "SAVE" at bounding box center [1065, 69] width 55 height 28
click at [1112, 64] on icon "Show Options" at bounding box center [1115, 69] width 19 height 19
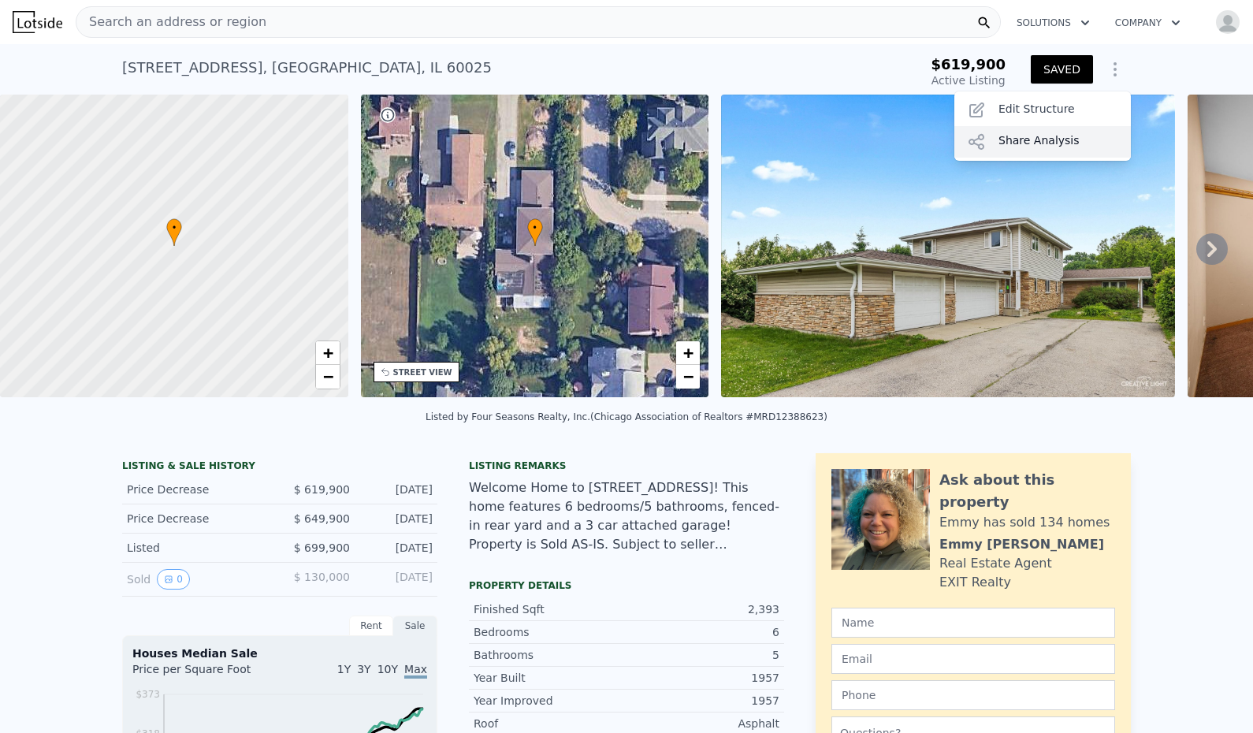
click at [1033, 132] on div "Share Analysis" at bounding box center [1042, 142] width 177 height 32
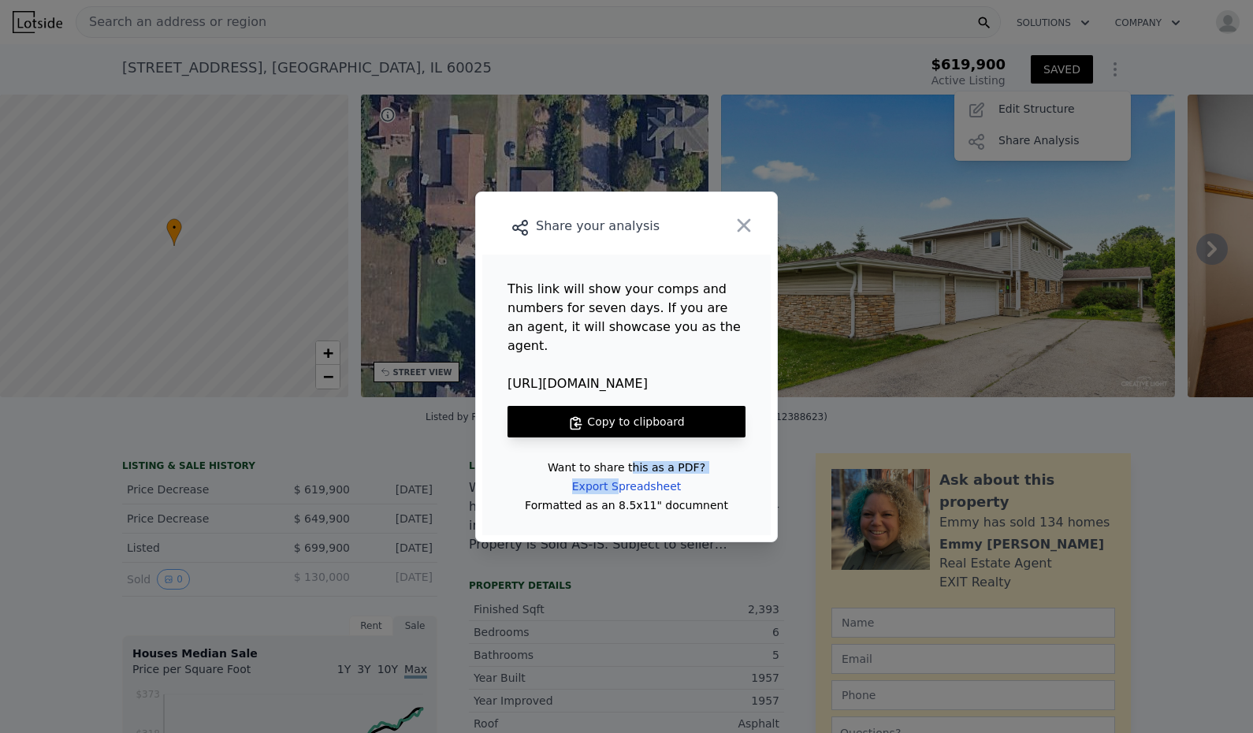
drag, startPoint x: 622, startPoint y: 476, endPoint x: 636, endPoint y: 456, distance: 24.3
click at [636, 463] on div "Want to share this as a PDF? Export Spreadsheet Formatted as an 8.5x11" documne…" at bounding box center [627, 486] width 238 height 47
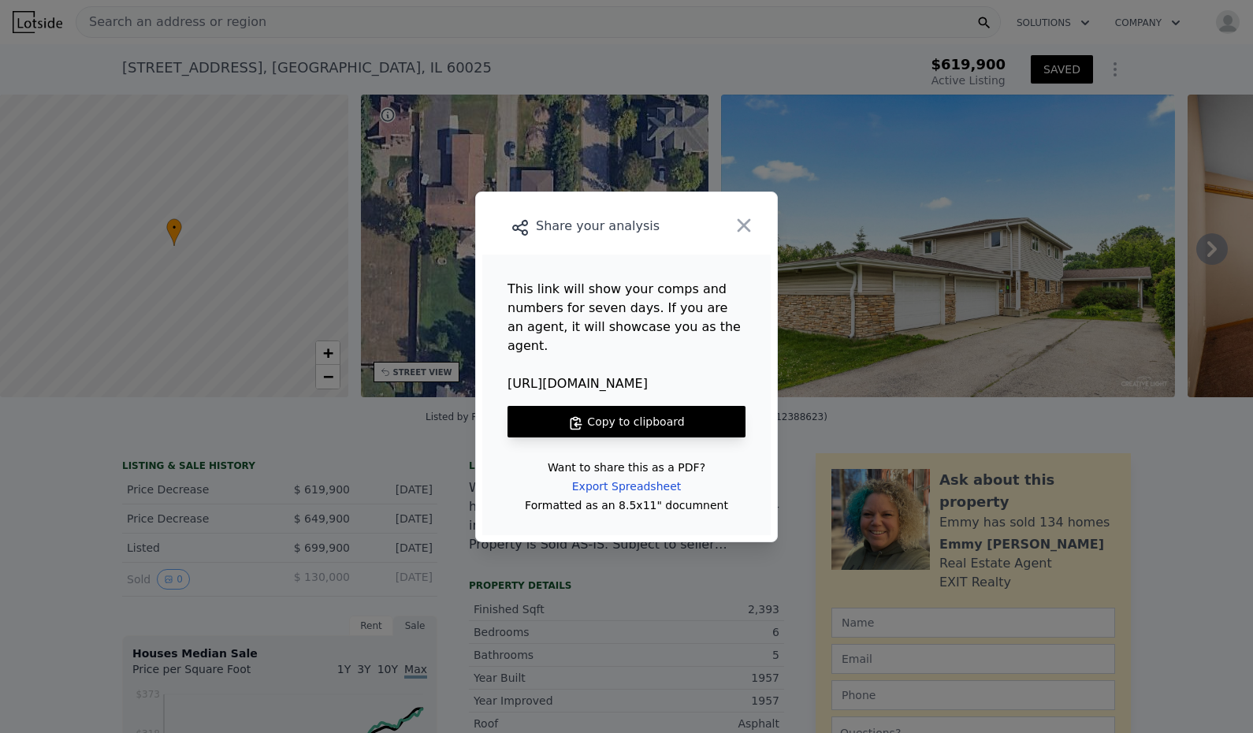
drag, startPoint x: 636, startPoint y: 456, endPoint x: 624, endPoint y: 456, distance: 11.8
click at [624, 463] on div "Want to share this as a PDF?" at bounding box center [627, 467] width 158 height 9
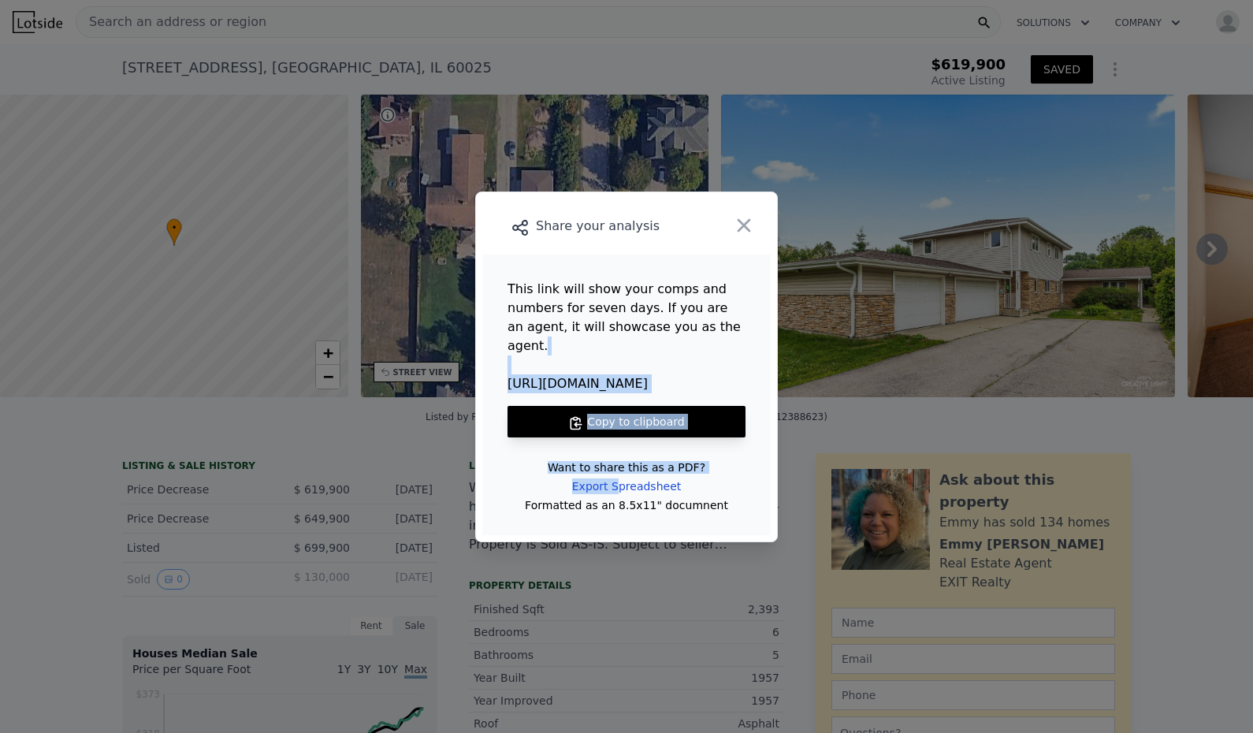
drag, startPoint x: 621, startPoint y: 477, endPoint x: 642, endPoint y: 360, distance: 118.6
click at [642, 360] on main "This link will show your comps and numbers for seven days. If you are an agent,…" at bounding box center [626, 395] width 288 height 281
drag, startPoint x: 642, startPoint y: 360, endPoint x: 669, endPoint y: 349, distance: 29.0
click at [669, 349] on main "This link will show your comps and numbers for seven days. If you are an agent,…" at bounding box center [626, 395] width 288 height 281
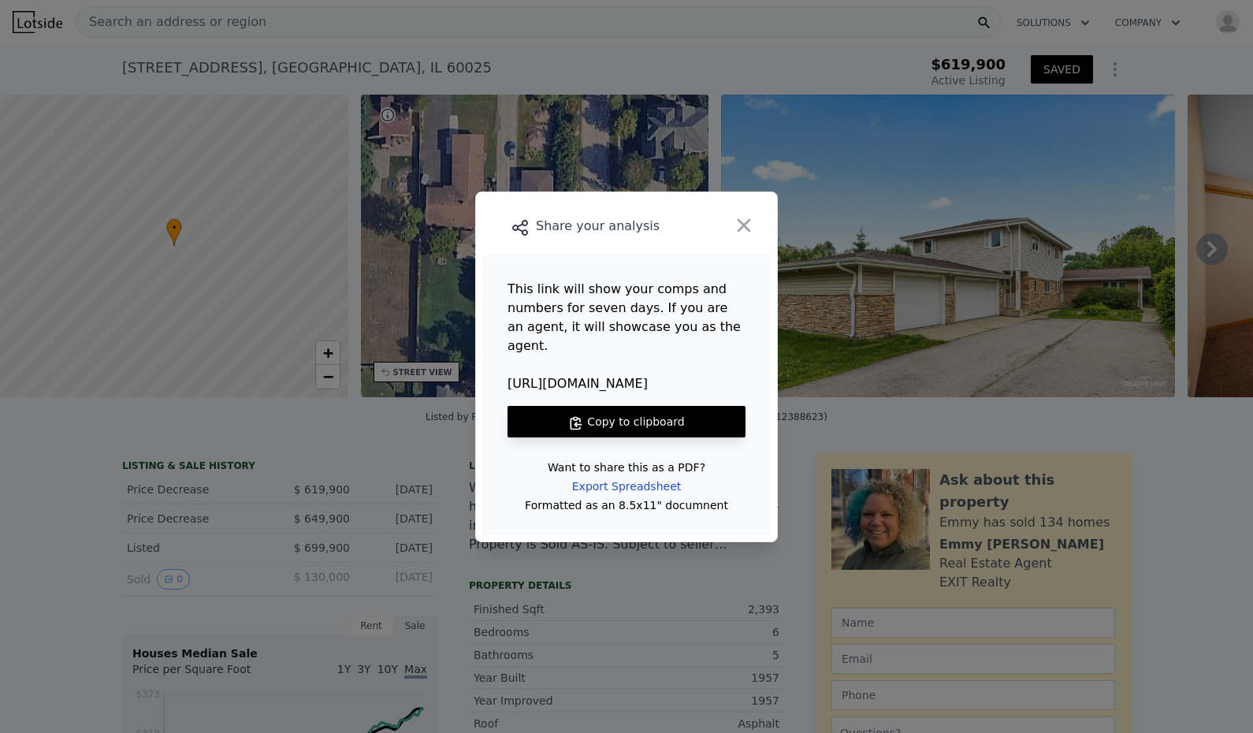
click at [646, 412] on button "Copy to clipboard" at bounding box center [627, 422] width 238 height 32
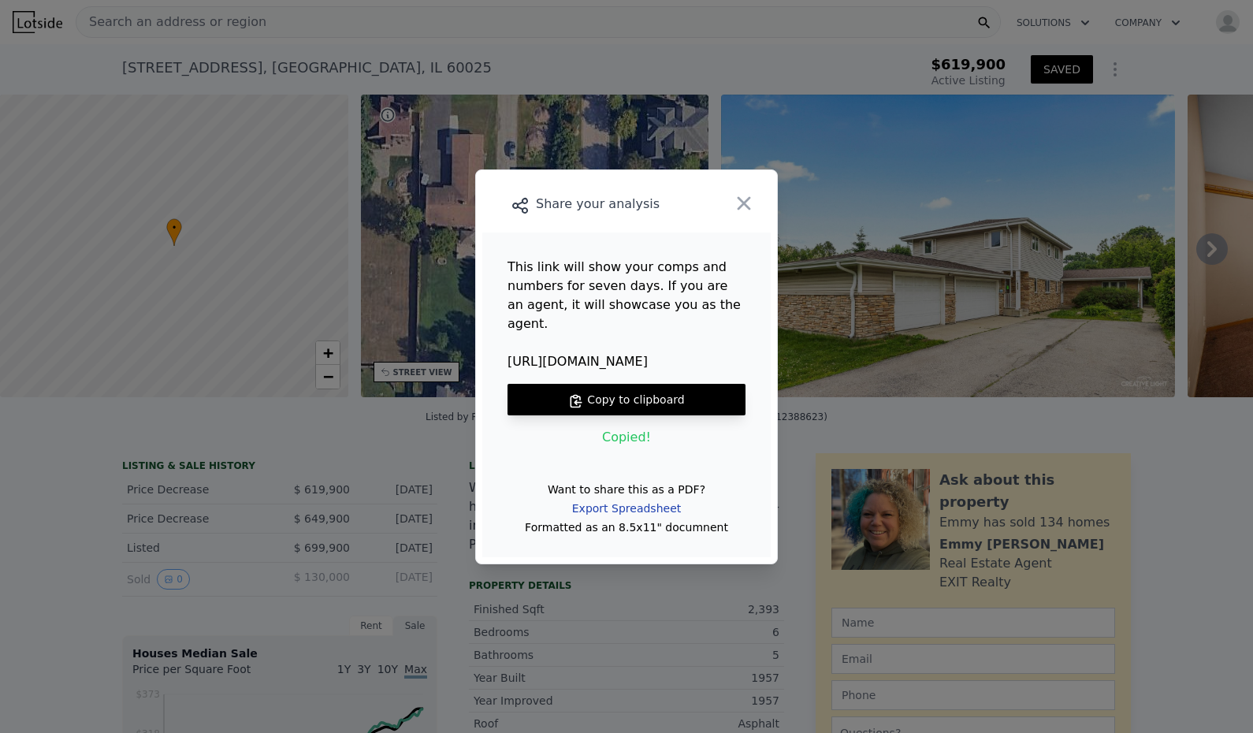
click at [635, 506] on div "Export Spreadsheet" at bounding box center [627, 508] width 134 height 28
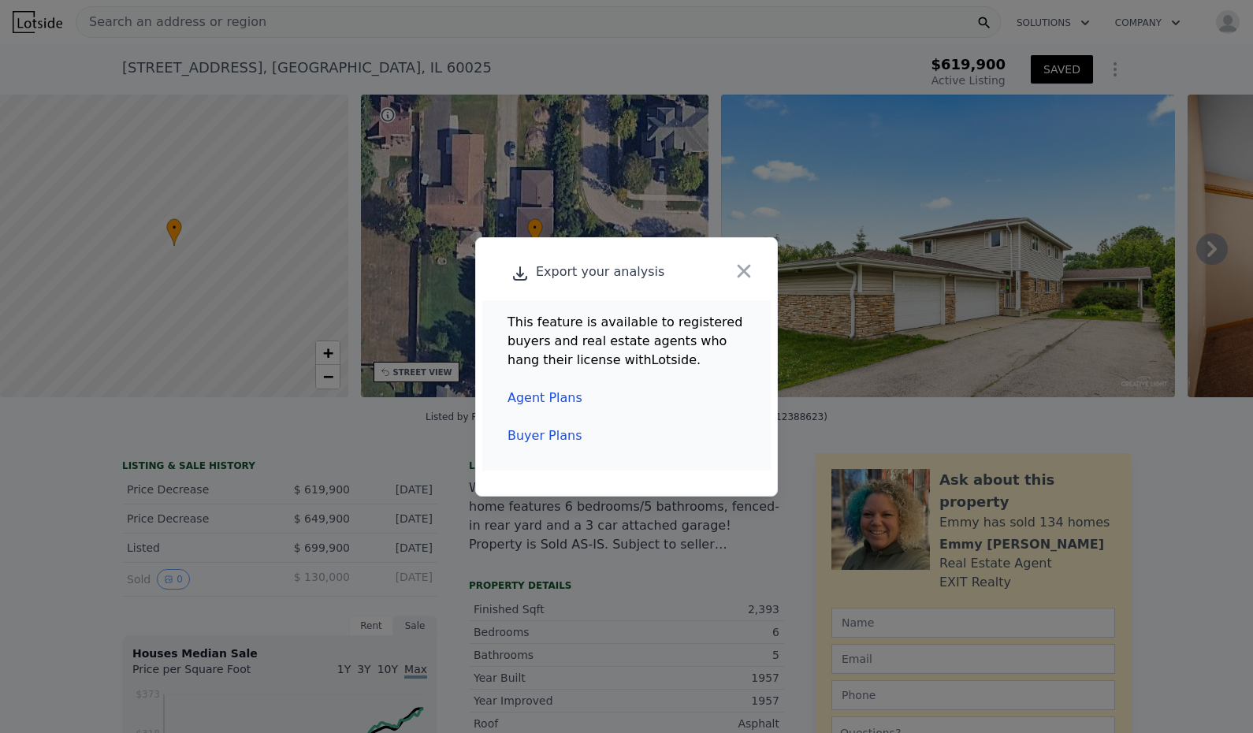
click at [542, 398] on link "Agent Plans" at bounding box center [545, 397] width 75 height 15
click at [546, 435] on link "Buyer Plans" at bounding box center [545, 435] width 74 height 15
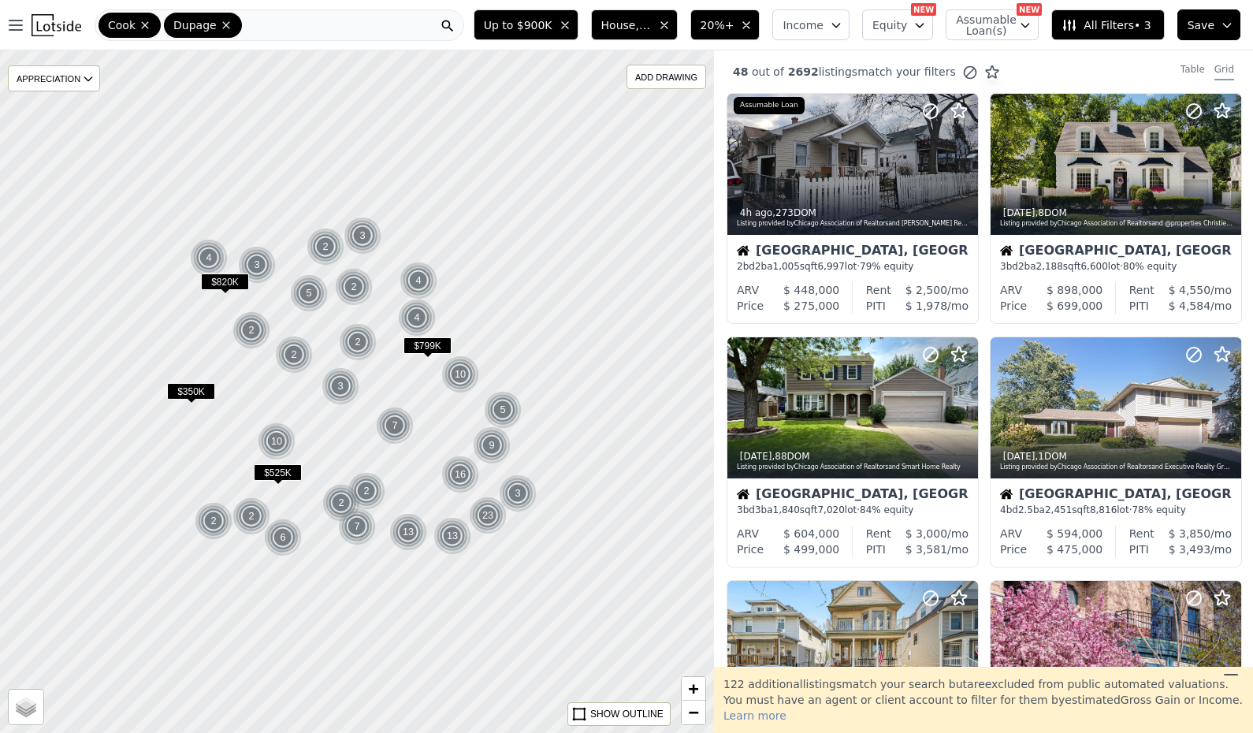
drag, startPoint x: 370, startPoint y: 41, endPoint x: 362, endPoint y: 35, distance: 10.1
click at [369, 41] on nav "Open main menu Cook Dupage" at bounding box center [233, 25] width 467 height 50
click at [348, 24] on div "Cook Dupage" at bounding box center [280, 25] width 370 height 32
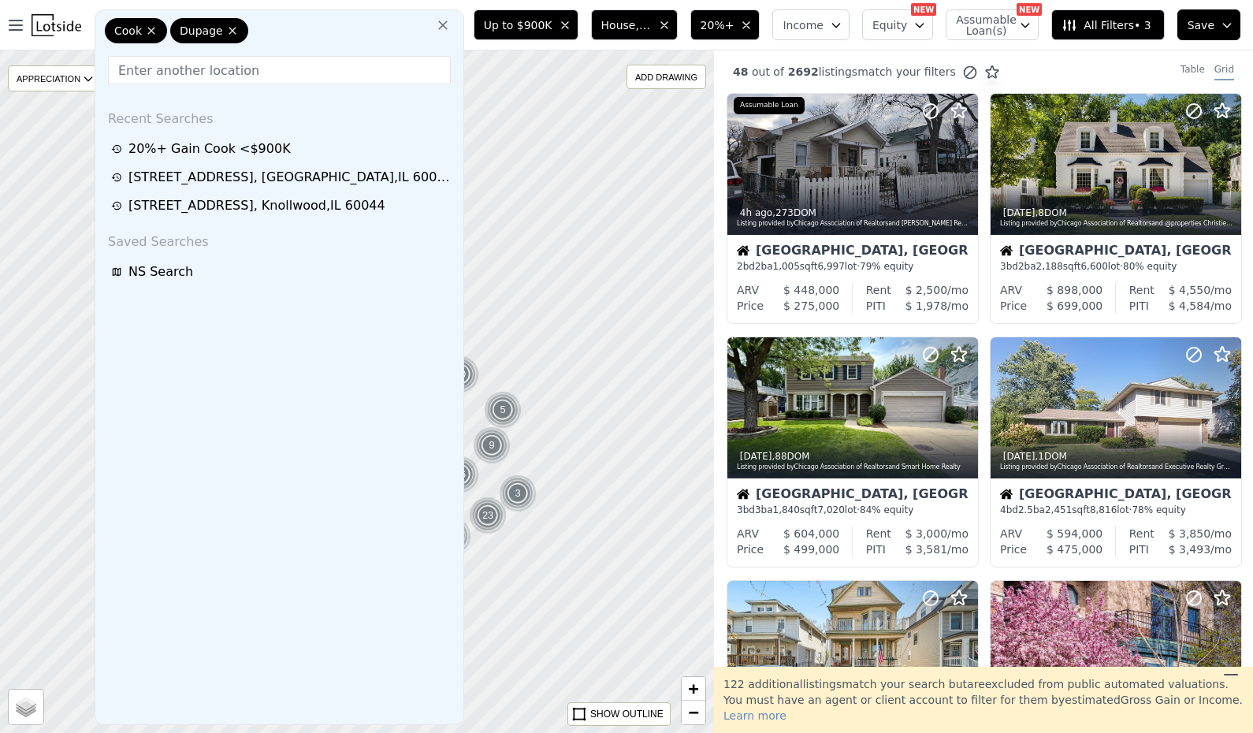
click at [348, 24] on div "Cook Dupage" at bounding box center [279, 34] width 355 height 32
drag, startPoint x: 348, startPoint y: 24, endPoint x: 284, endPoint y: 68, distance: 77.8
click at [284, 68] on input "text" at bounding box center [279, 70] width 343 height 28
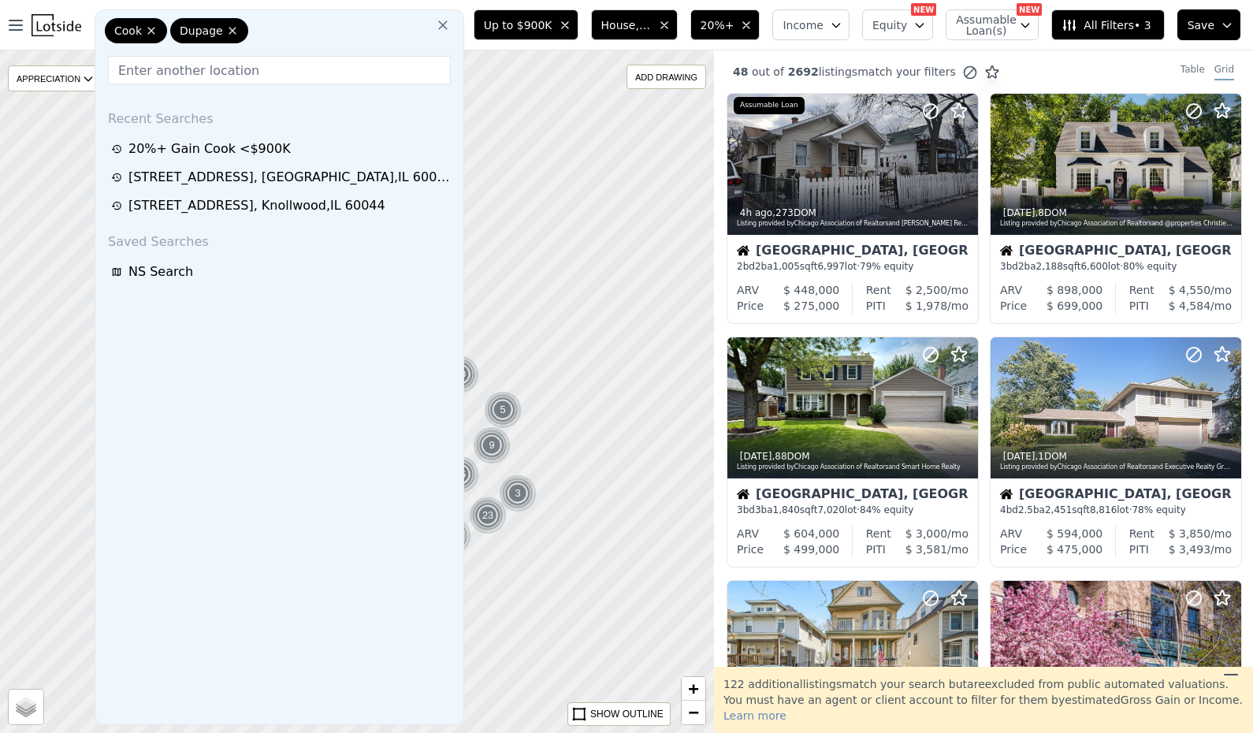
click at [284, 68] on input "text" at bounding box center [279, 70] width 343 height 28
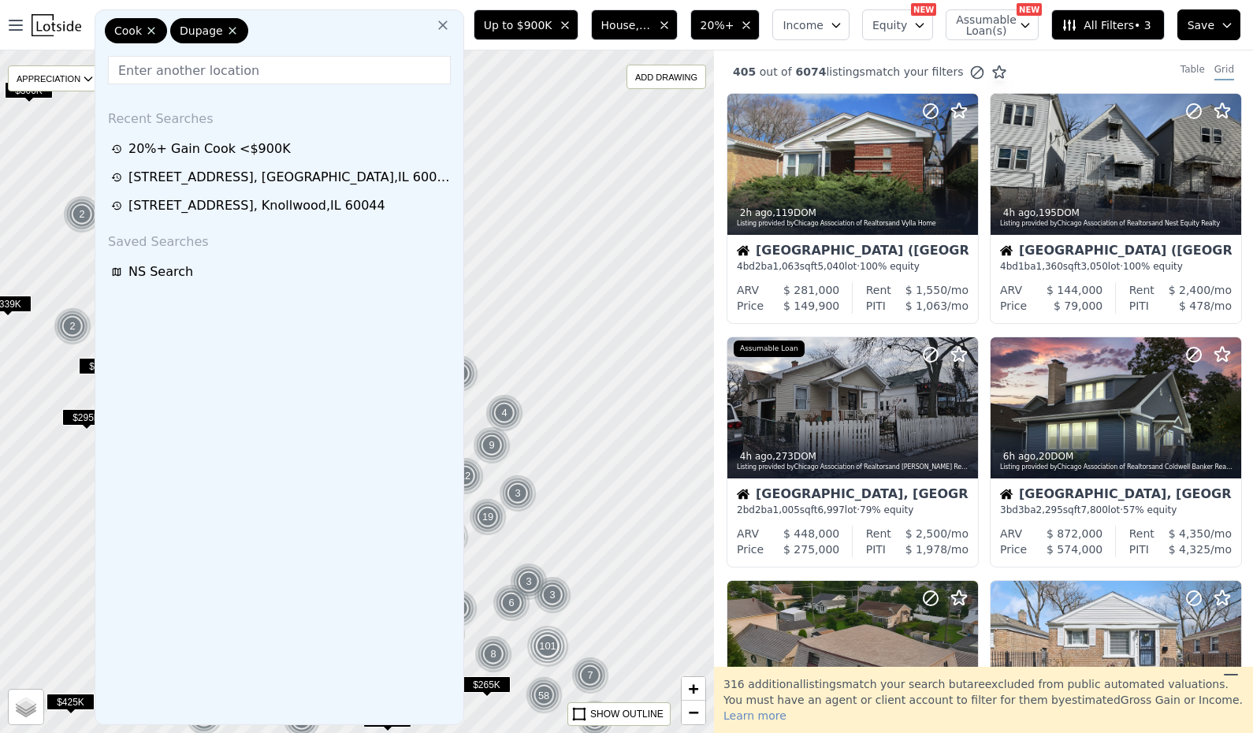
paste input "5071 W Pensacola Ave, Chicago, IL 60641"
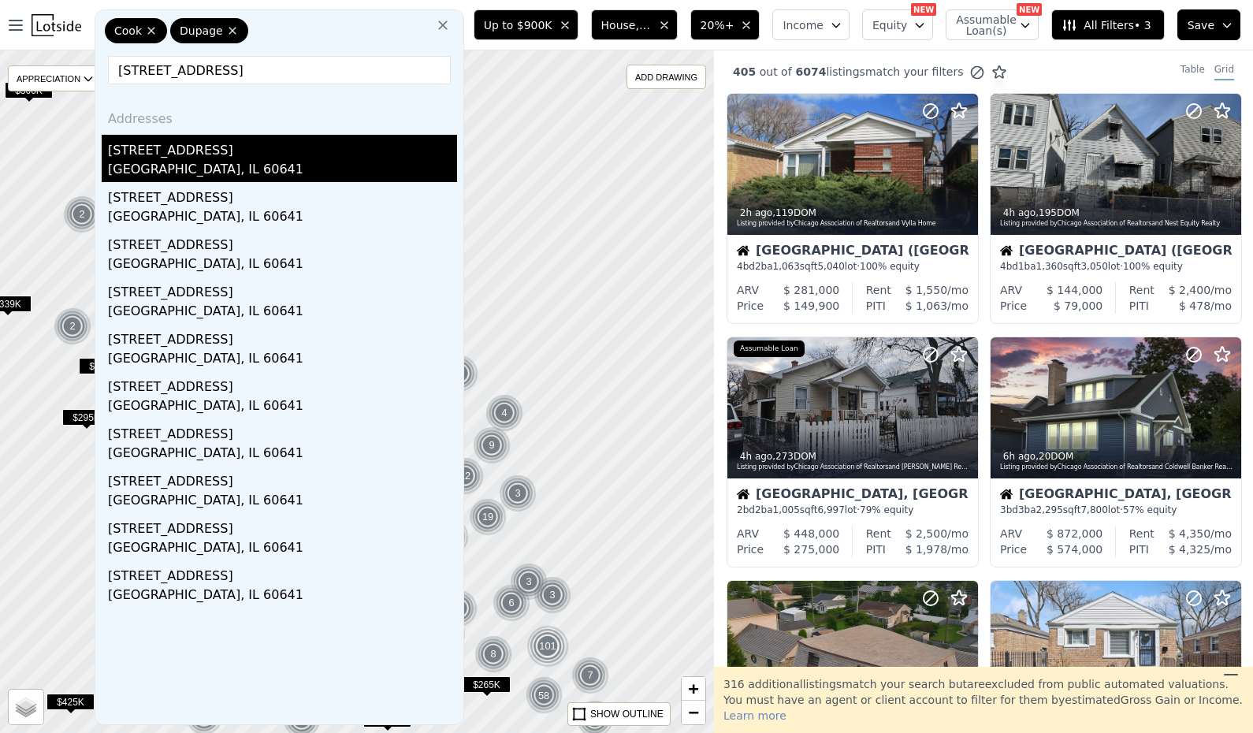
type input "5071 W Pensacola Ave, Chicago, IL 60641"
click at [231, 143] on div "5071 W Pensacola Ave" at bounding box center [282, 147] width 349 height 25
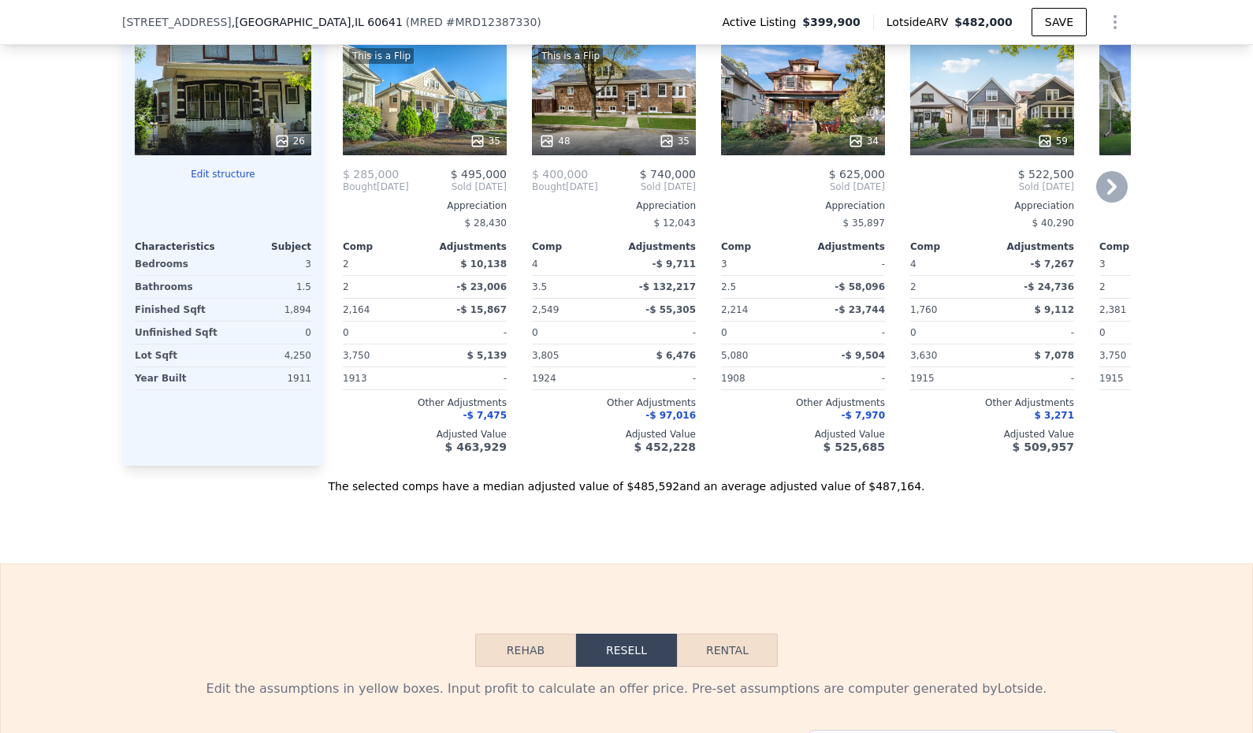
scroll to position [1965, 0]
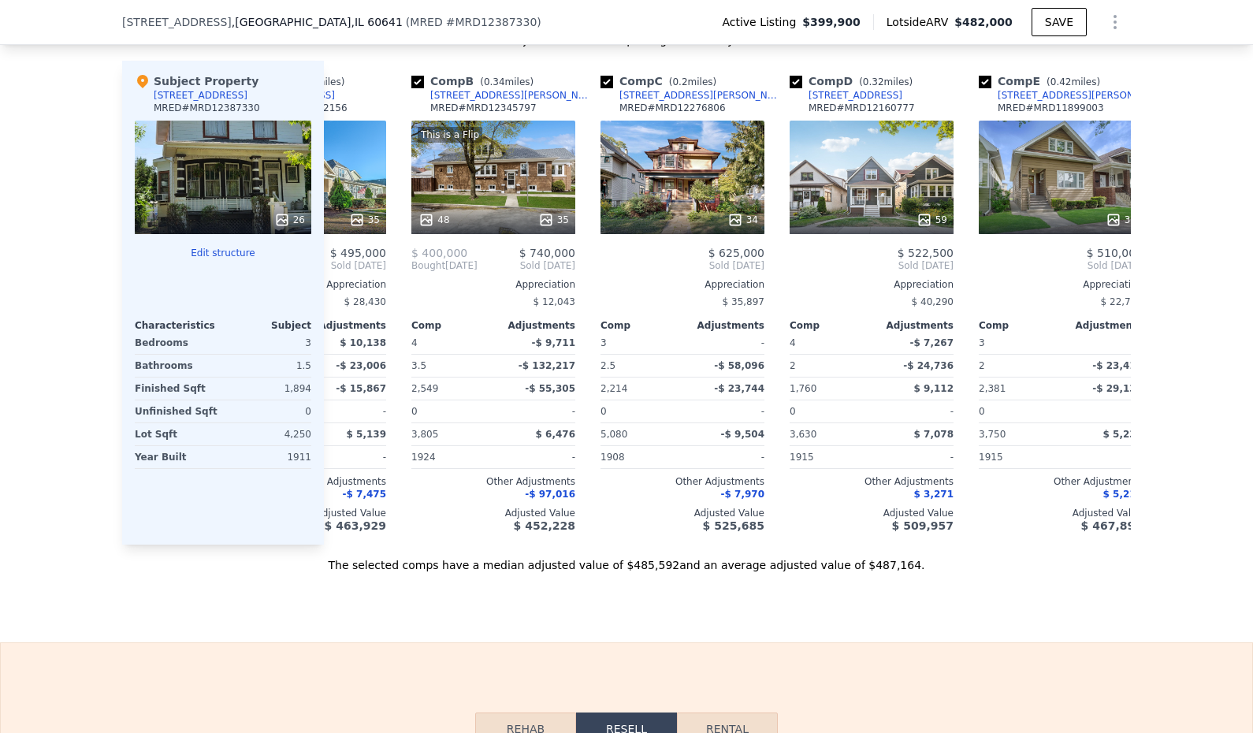
scroll to position [0, 109]
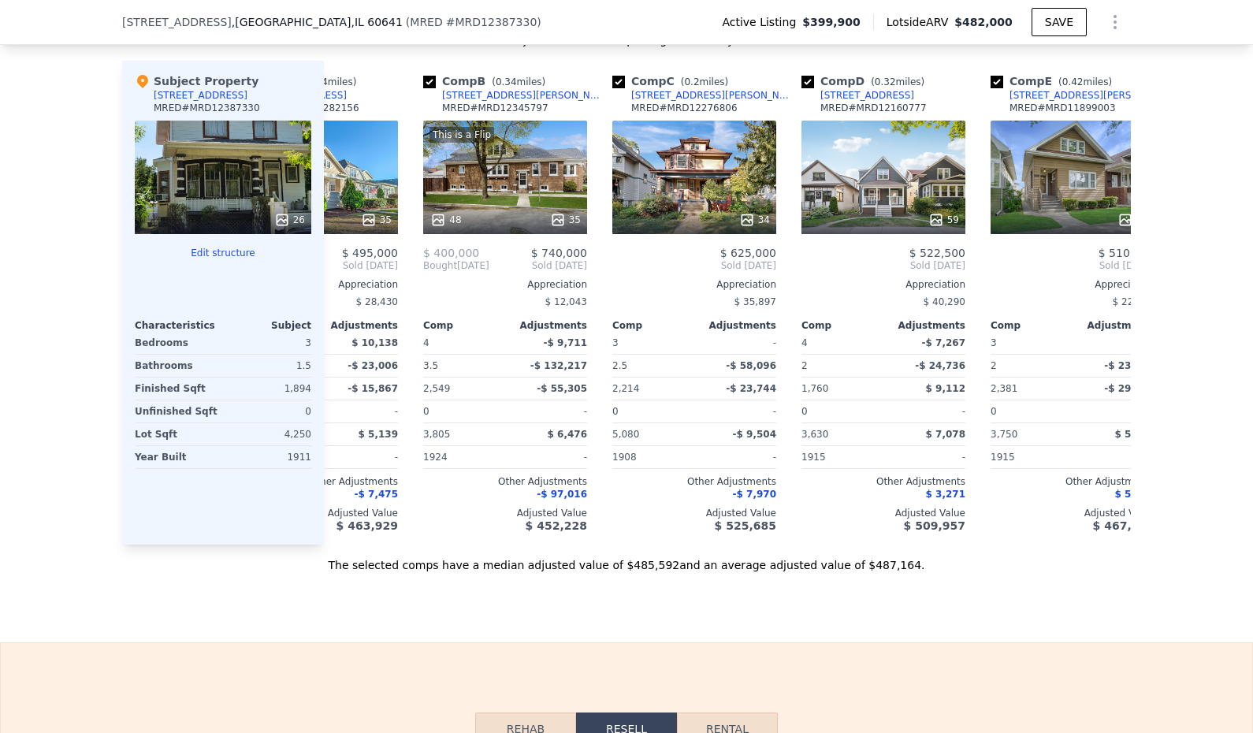
click at [167, 633] on div "Sale Comps Rental Comps We found 12 sales that match your search Listings provi…" at bounding box center [626, 115] width 1253 height 1053
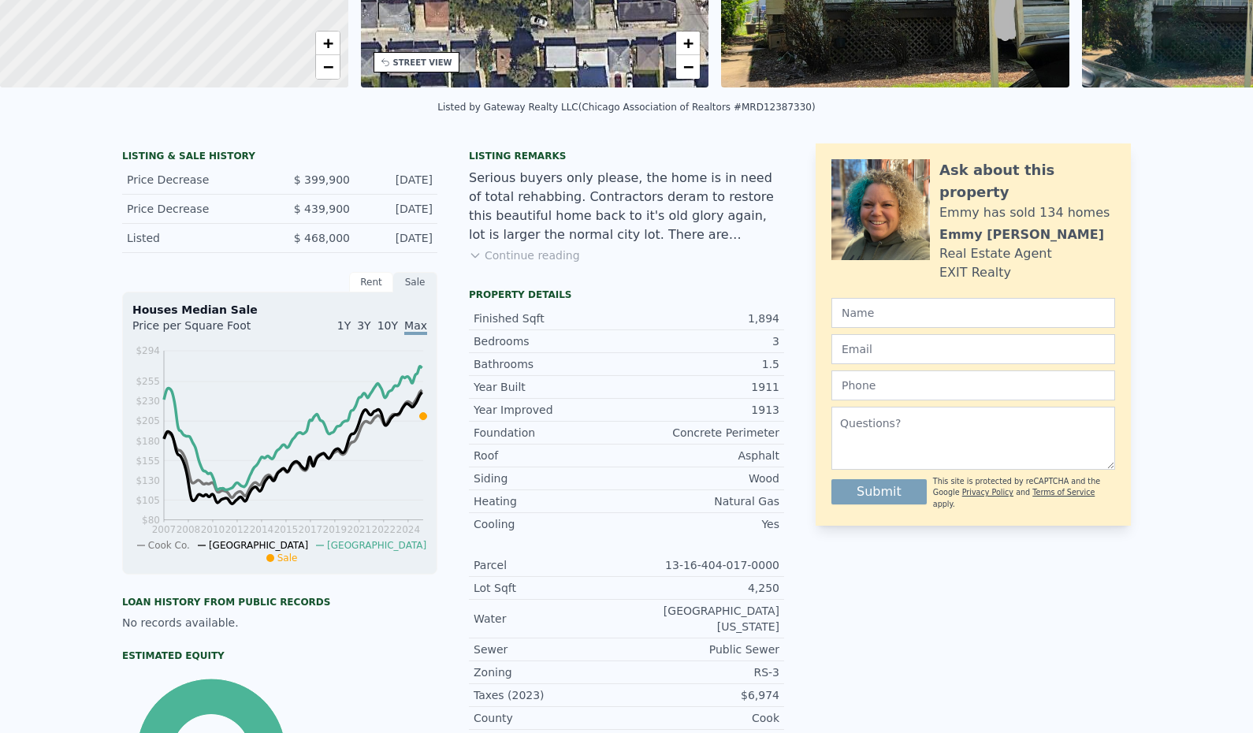
scroll to position [0, 0]
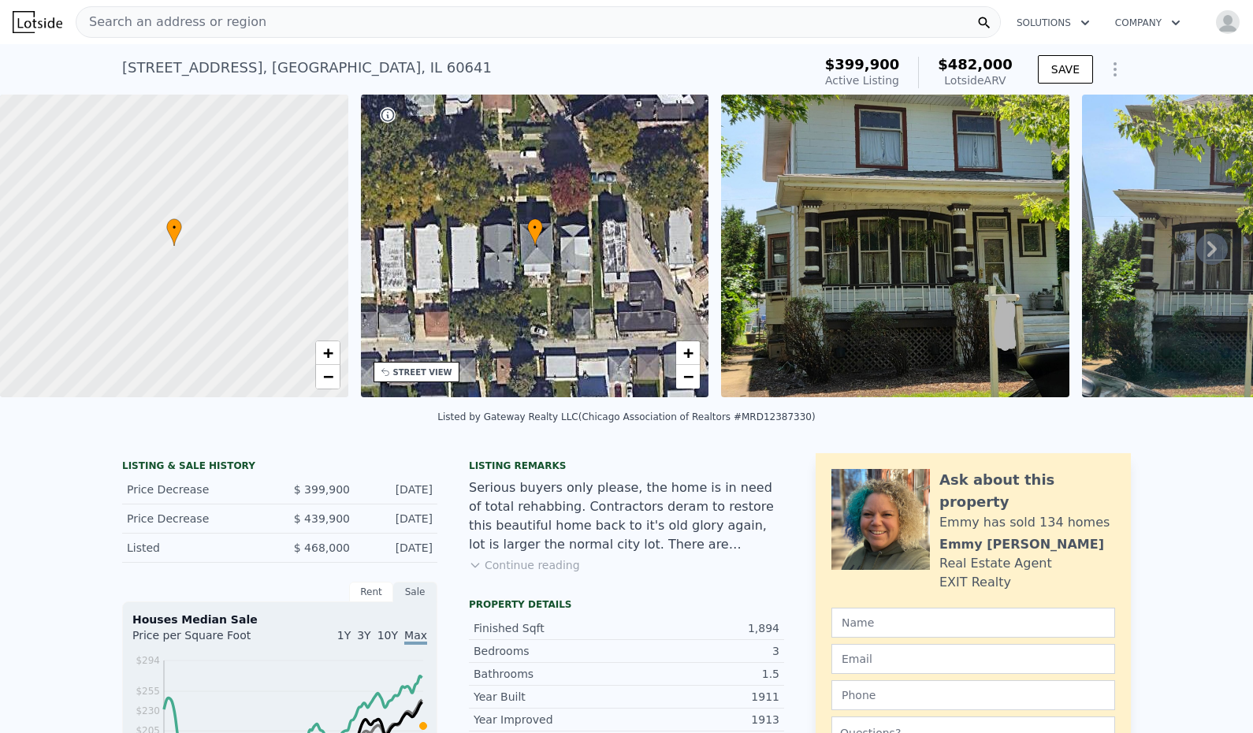
click at [275, 24] on div "Search an address or region" at bounding box center [538, 22] width 925 height 32
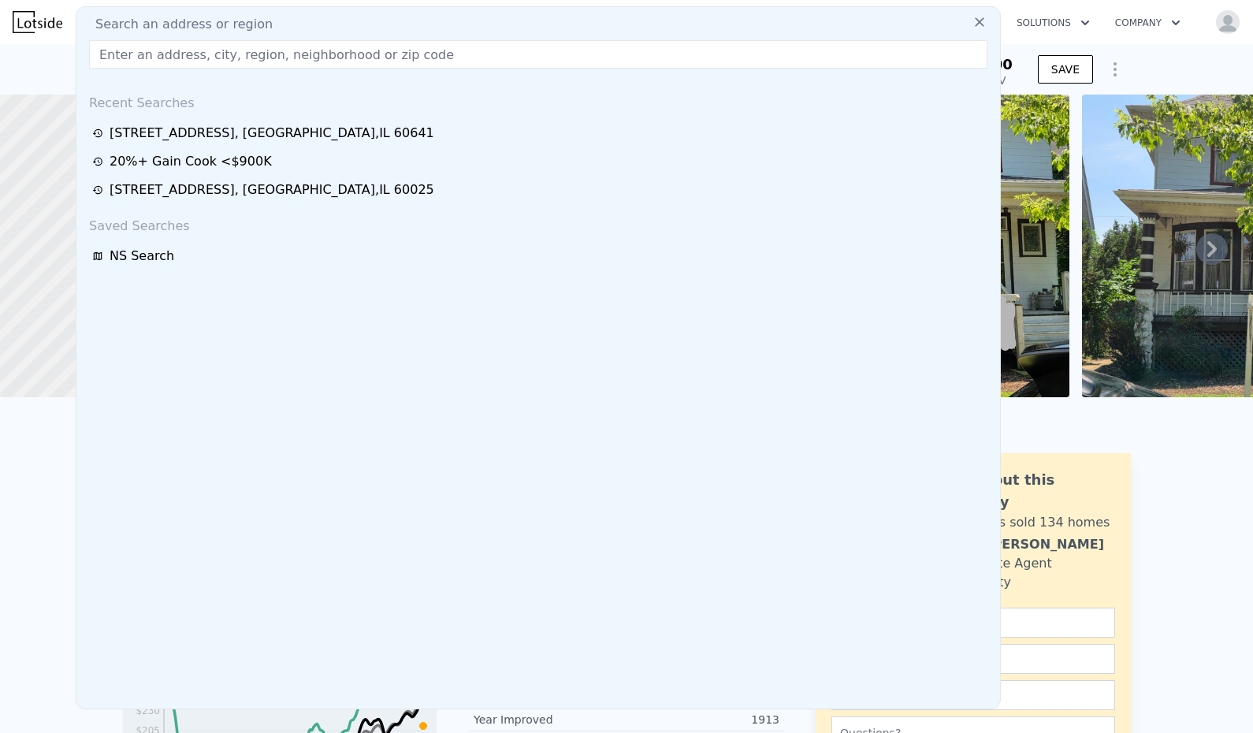
type input "1530 Hassell Rd, Hoffman Estates, IL 60169"
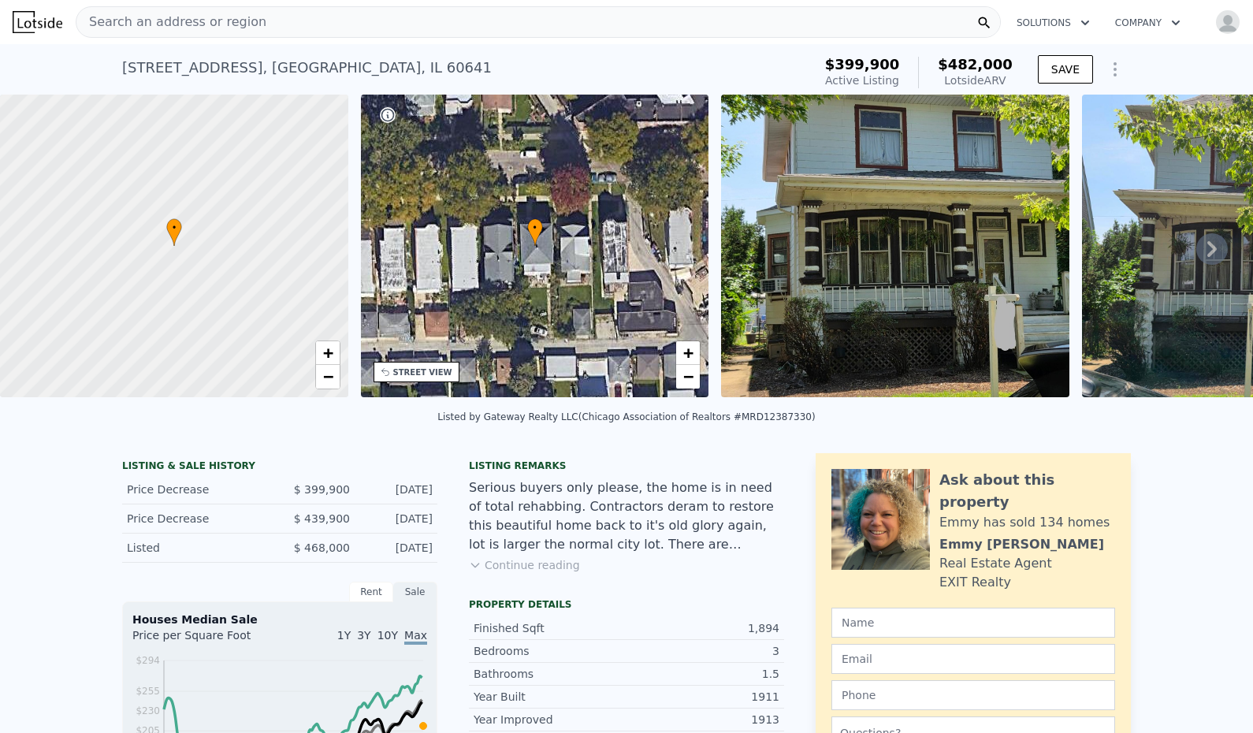
click at [1184, 55] on div "5071 W Pensacola Ave , Chicago , IL 60641 Active at $399,900 (~ARV $482k ) $399…" at bounding box center [626, 69] width 1253 height 50
click at [289, 17] on div "Search an address or region" at bounding box center [538, 22] width 925 height 32
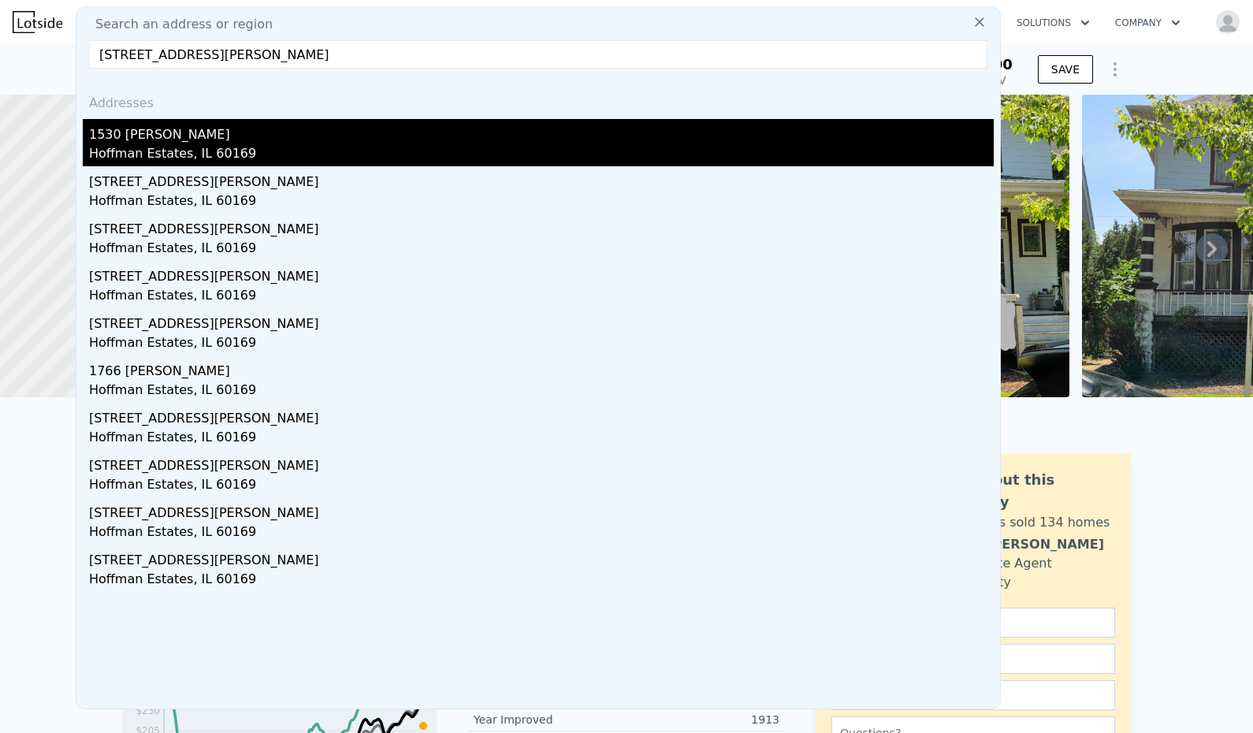
type input "1530 Hassell Rd, Hoffman Estates, IL 60169"
click at [210, 143] on div "1530 Hassell Rd" at bounding box center [541, 131] width 905 height 25
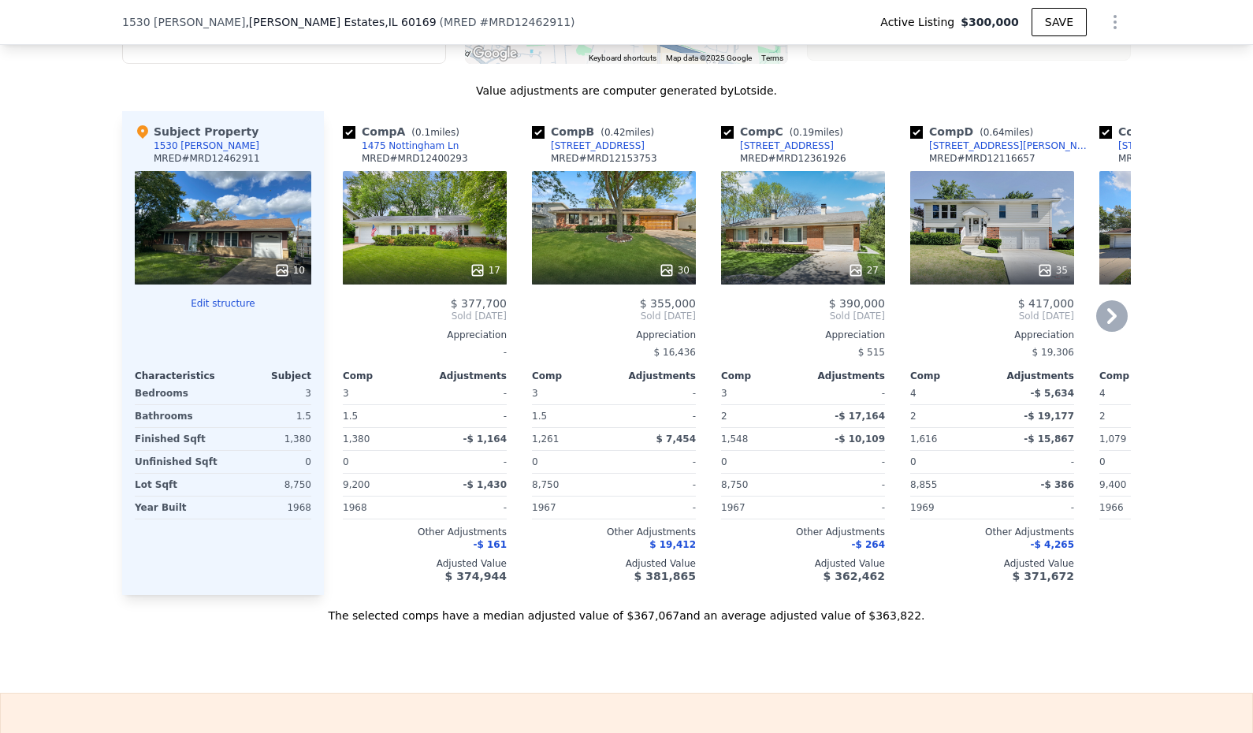
scroll to position [1649, 0]
